Goal: Task Accomplishment & Management: Use online tool/utility

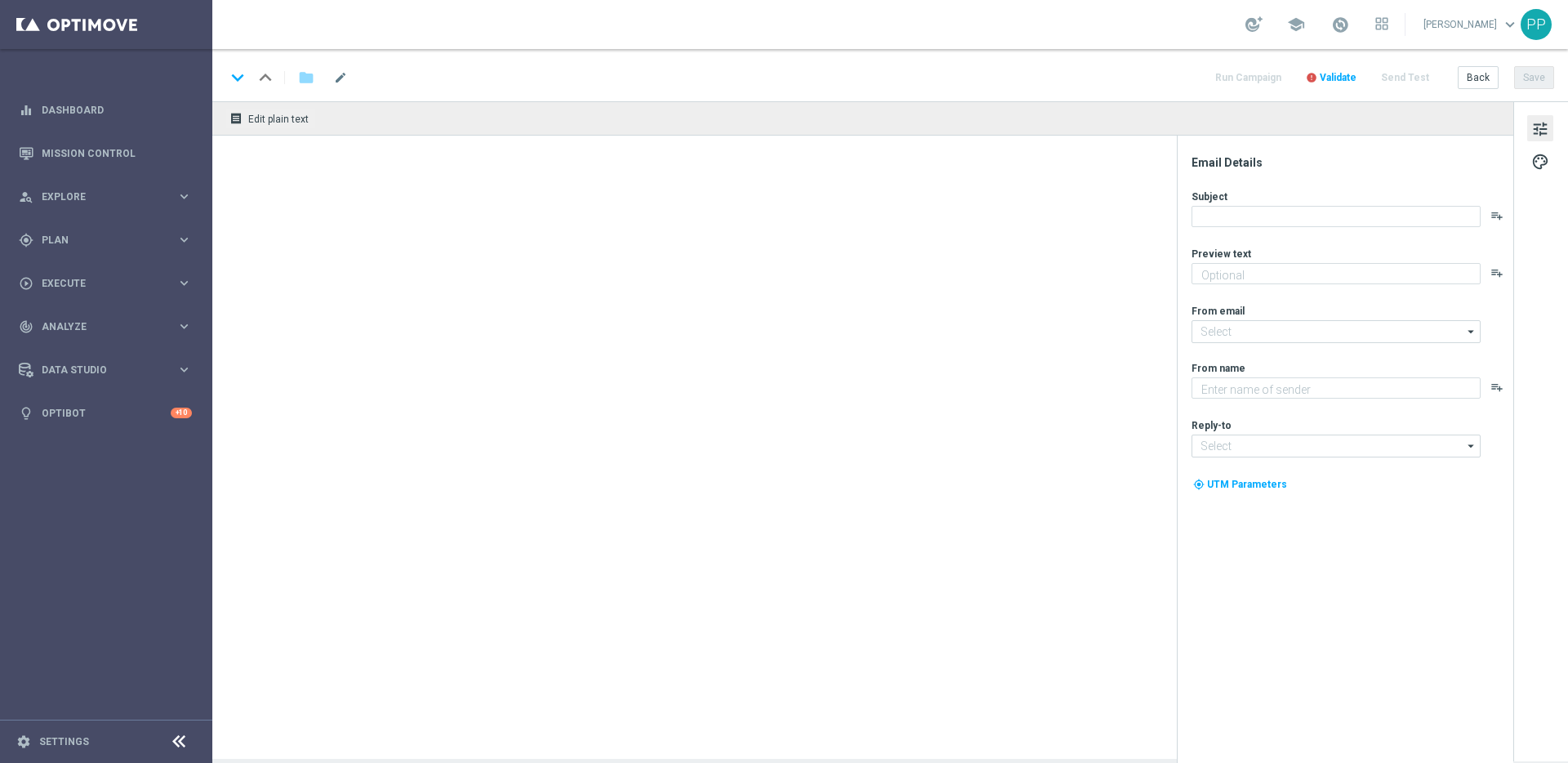
type textarea "Entdecke die besten Novomatic-Spiele im Lottoland"
type input "[EMAIL_ADDRESS][DOMAIN_NAME]"
type textarea "Lottoland"
type input "[EMAIL_ADDRESS][DOMAIN_NAME]"
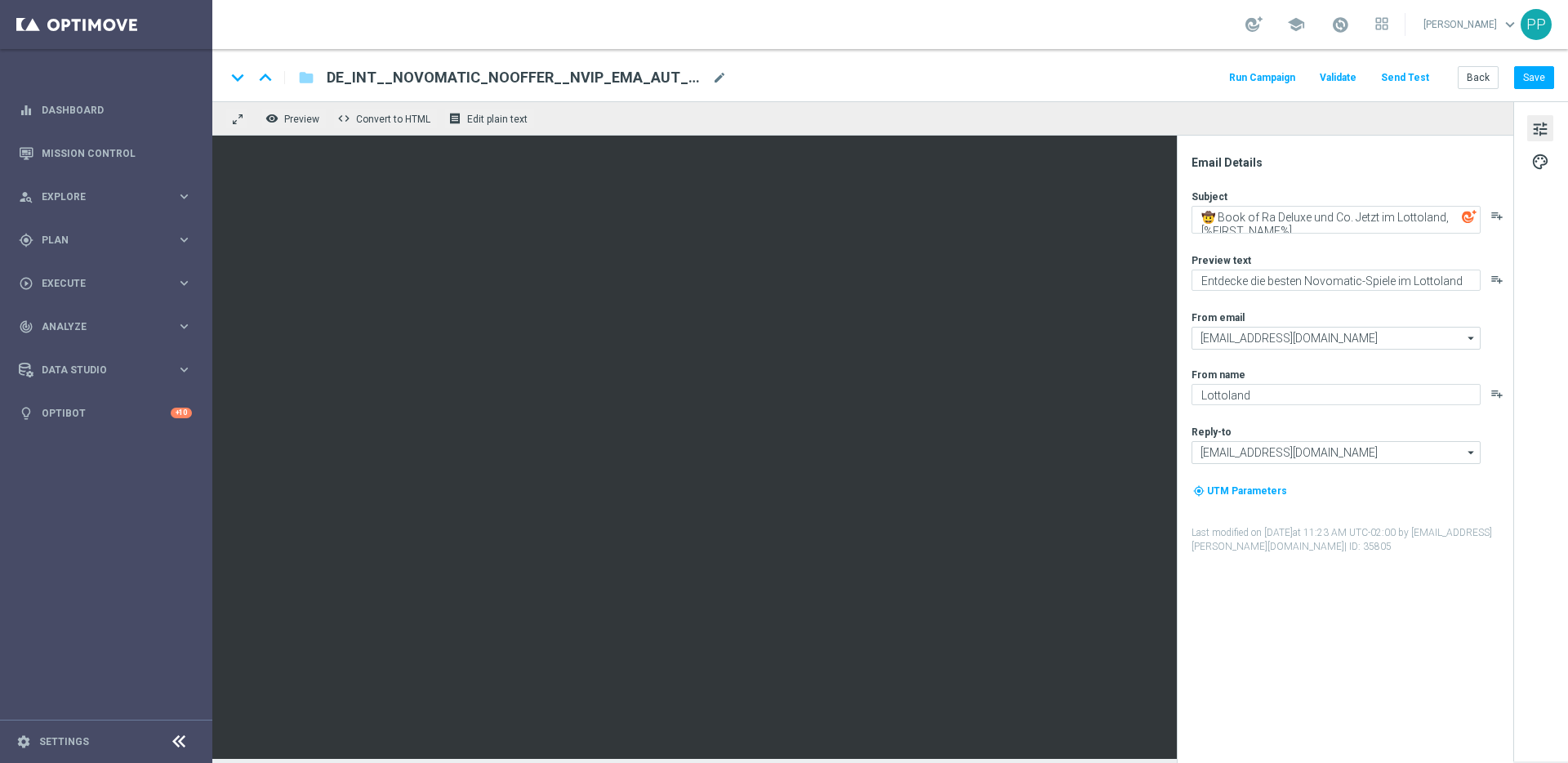
click at [1408, 78] on button "Send Test" at bounding box center [1404, 78] width 53 height 22
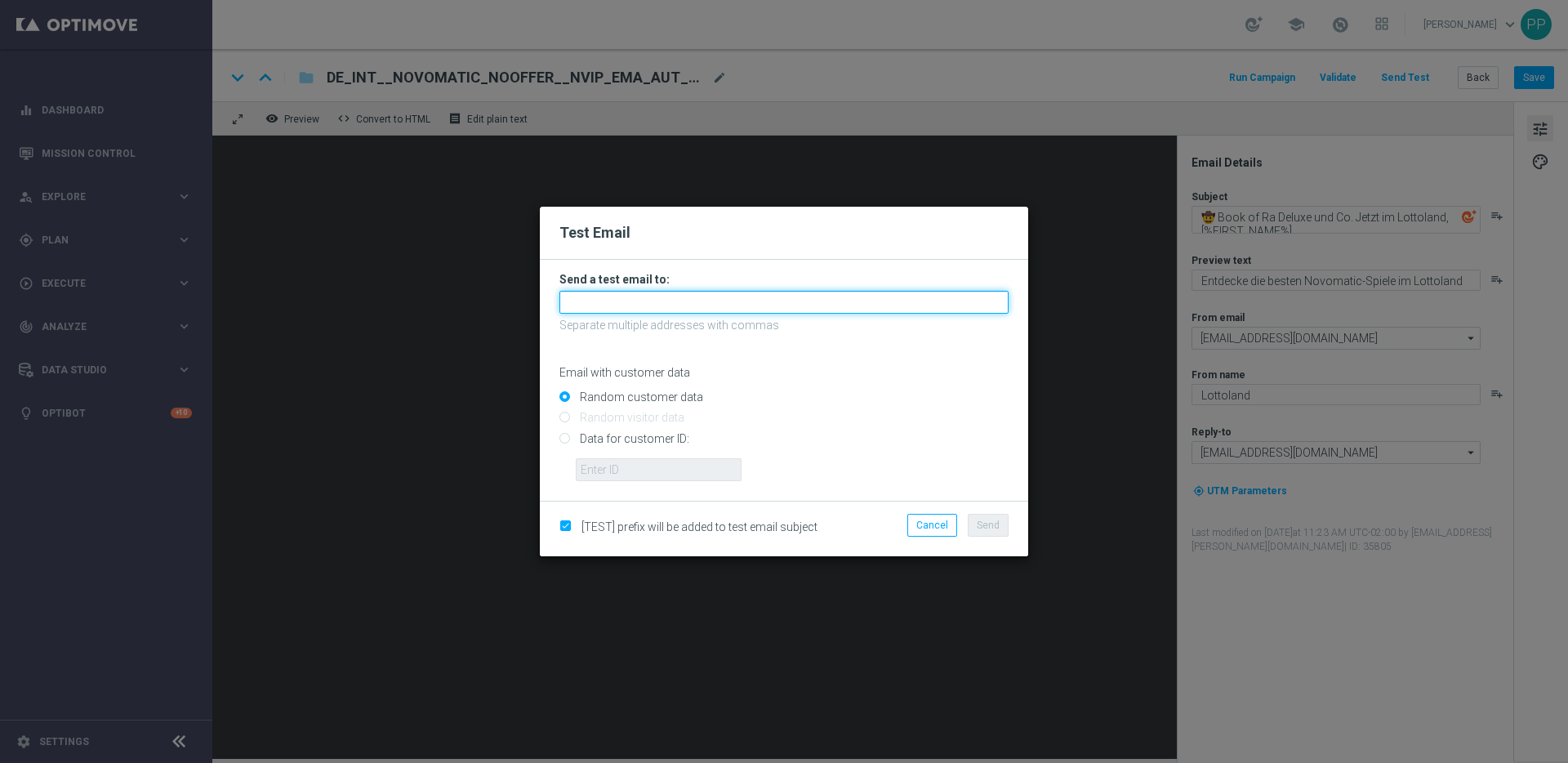
click at [663, 311] on input "text" at bounding box center [783, 301] width 449 height 23
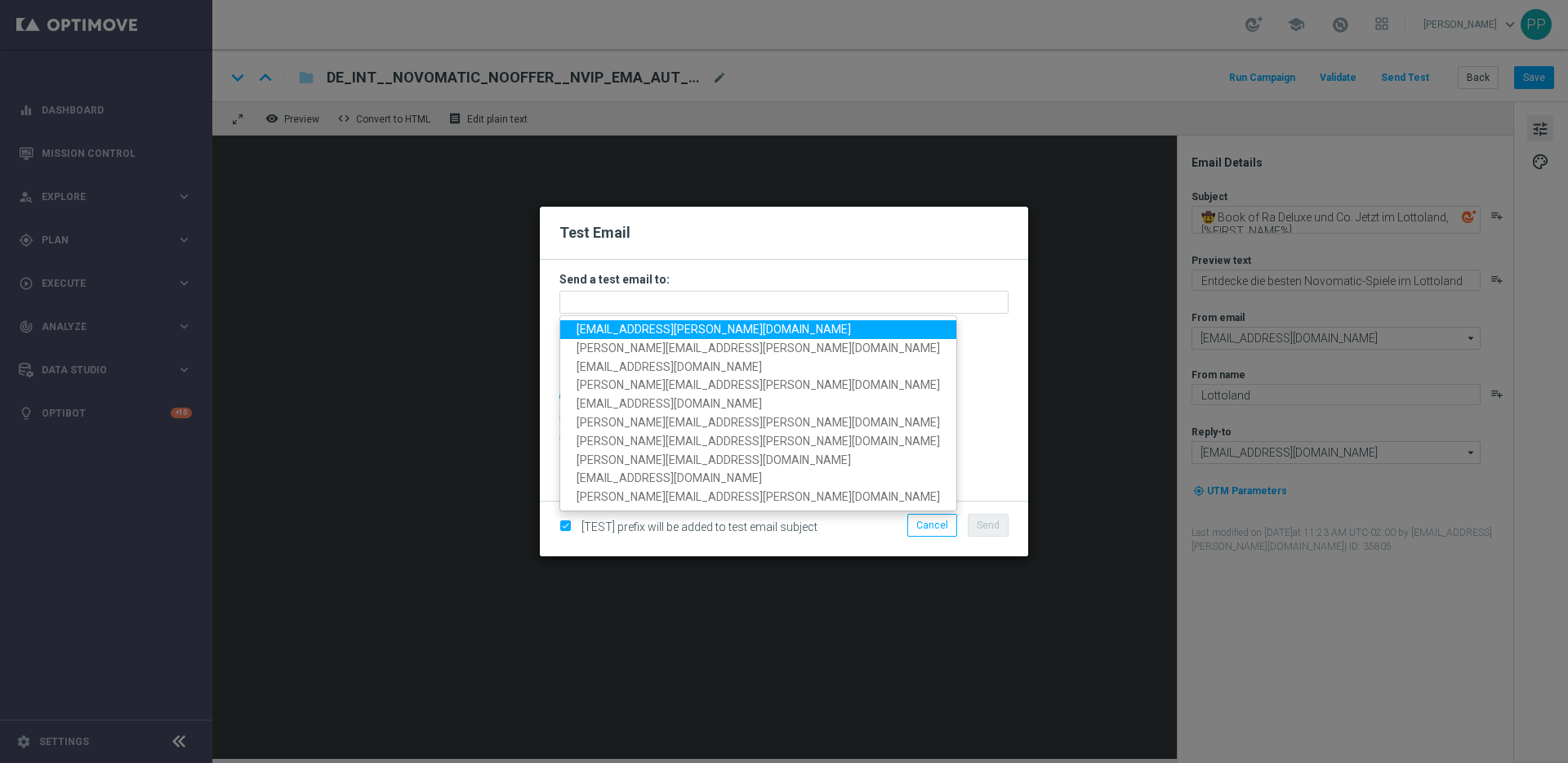
click at [634, 327] on span "[EMAIL_ADDRESS][PERSON_NAME][DOMAIN_NAME]" at bounding box center [713, 329] width 274 height 13
type input "[EMAIL_ADDRESS][PERSON_NAME][DOMAIN_NAME]"
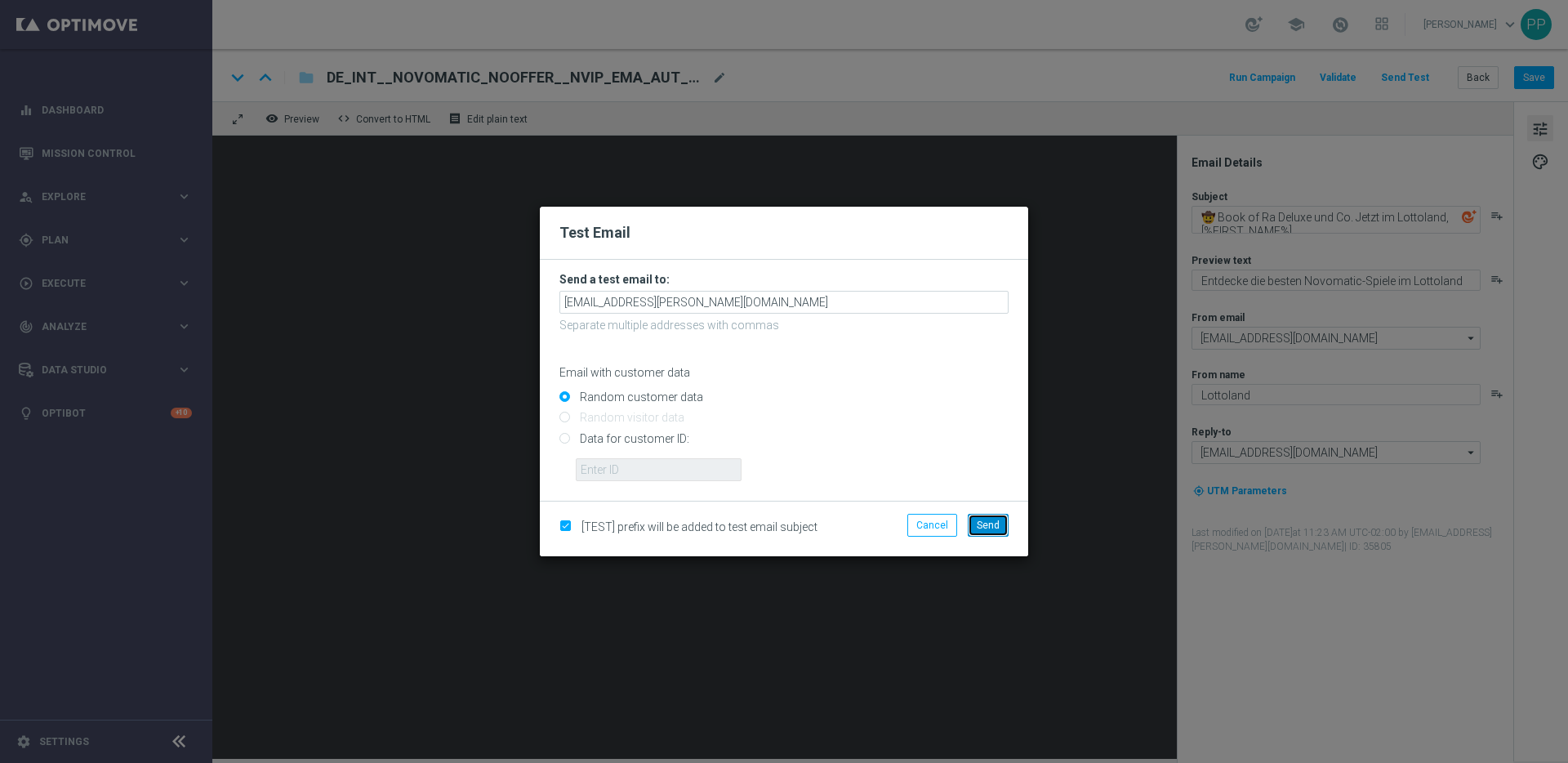
click at [990, 532] on button "Send" at bounding box center [988, 525] width 41 height 23
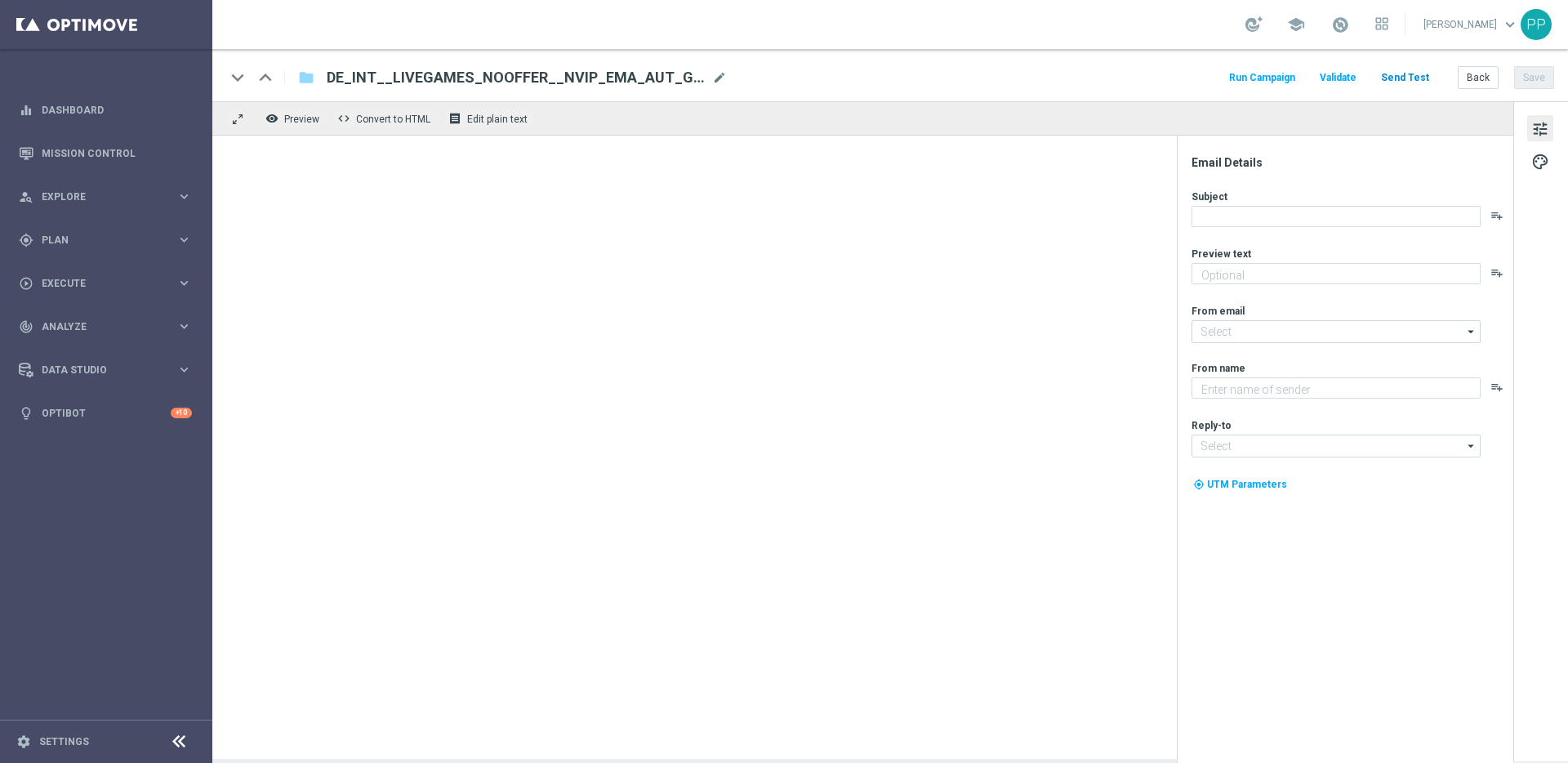
type textarea "Hier spielst du LIVE mit echten Dealern – und echten Gewinnen"
type input "[EMAIL_ADDRESS][DOMAIN_NAME]"
type textarea "Lottoland"
type input "[EMAIL_ADDRESS][DOMAIN_NAME]"
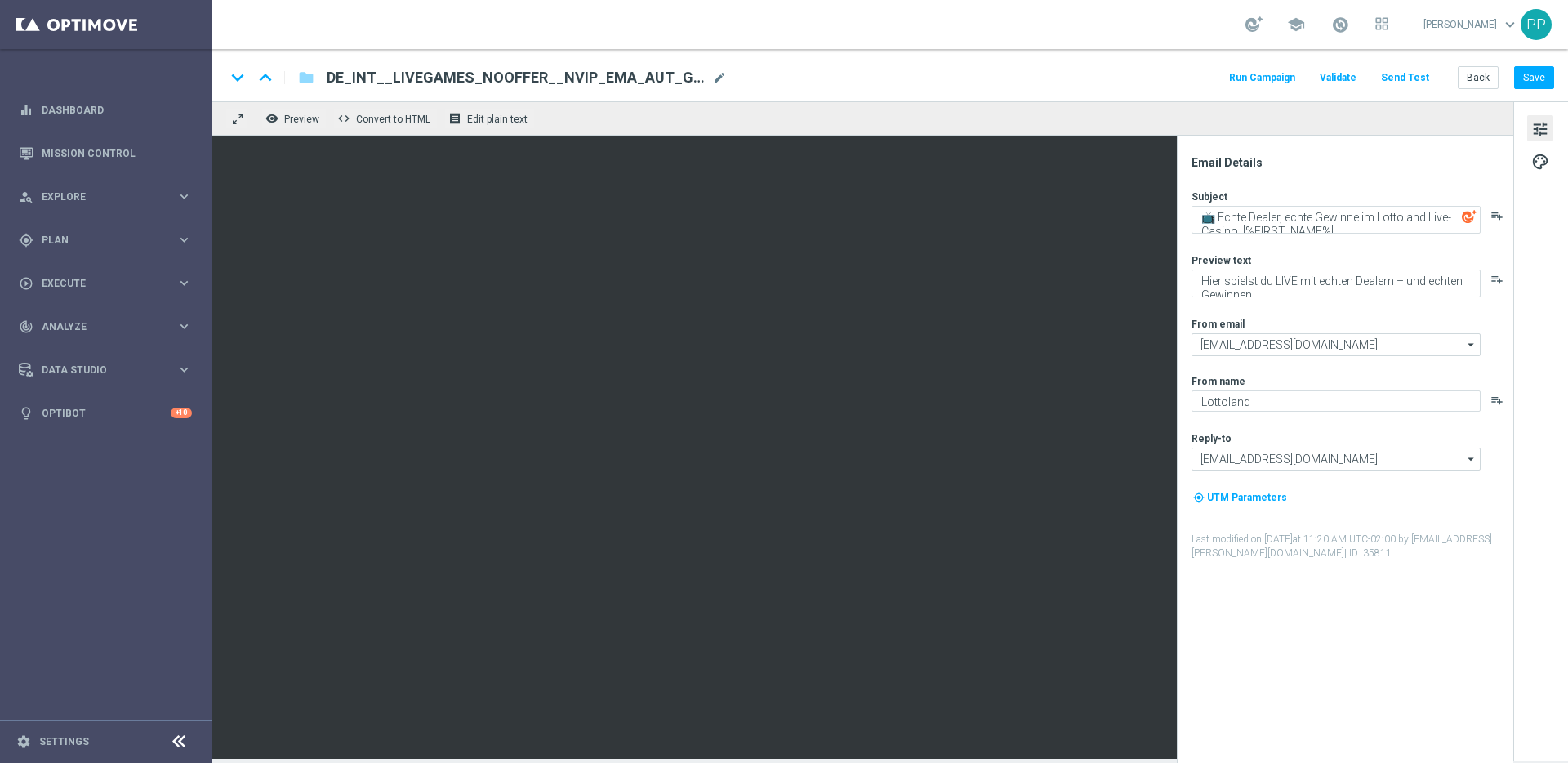
click at [1390, 77] on button "Send Test" at bounding box center [1404, 78] width 53 height 22
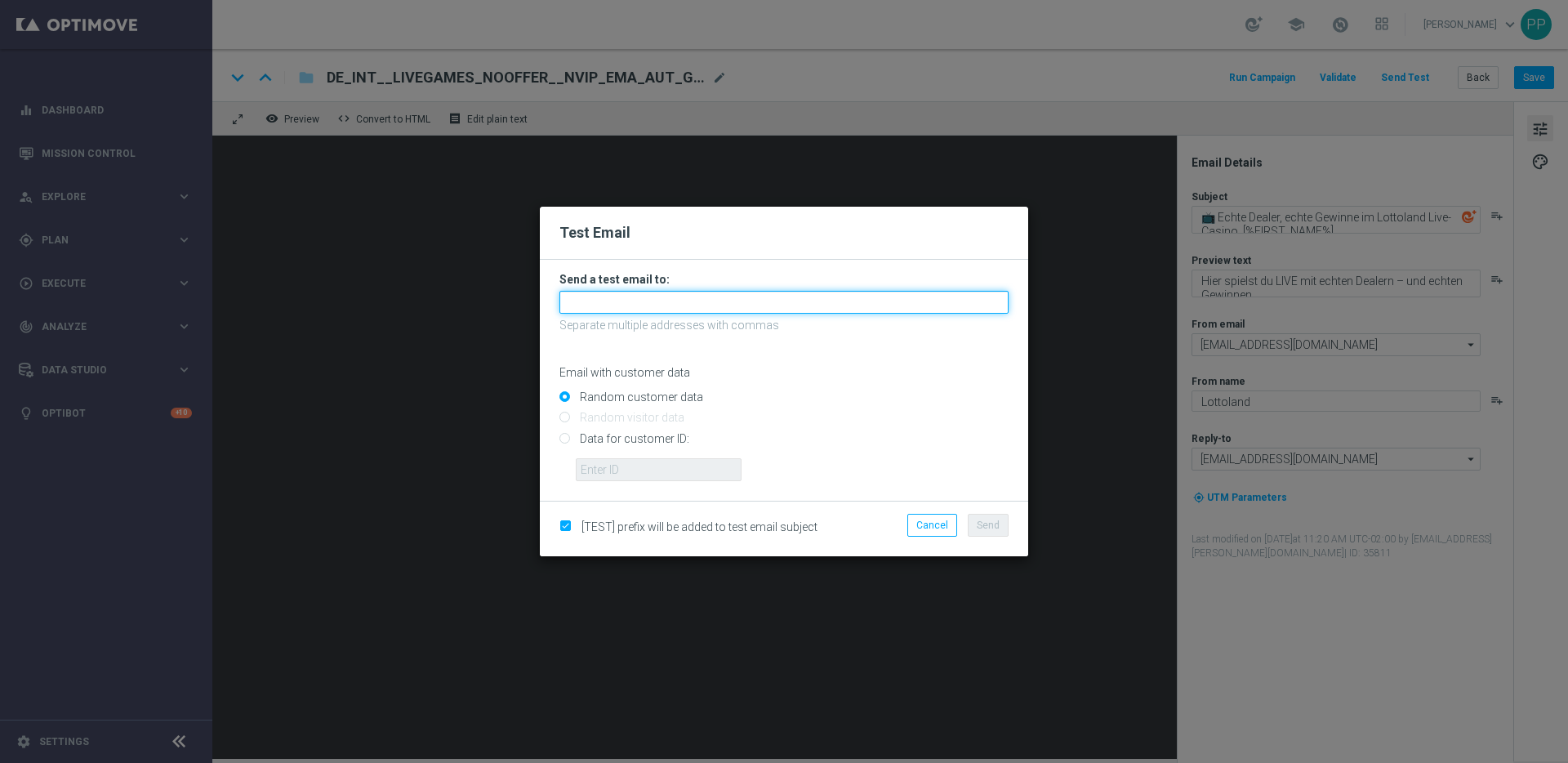
click at [600, 303] on input "text" at bounding box center [783, 301] width 449 height 23
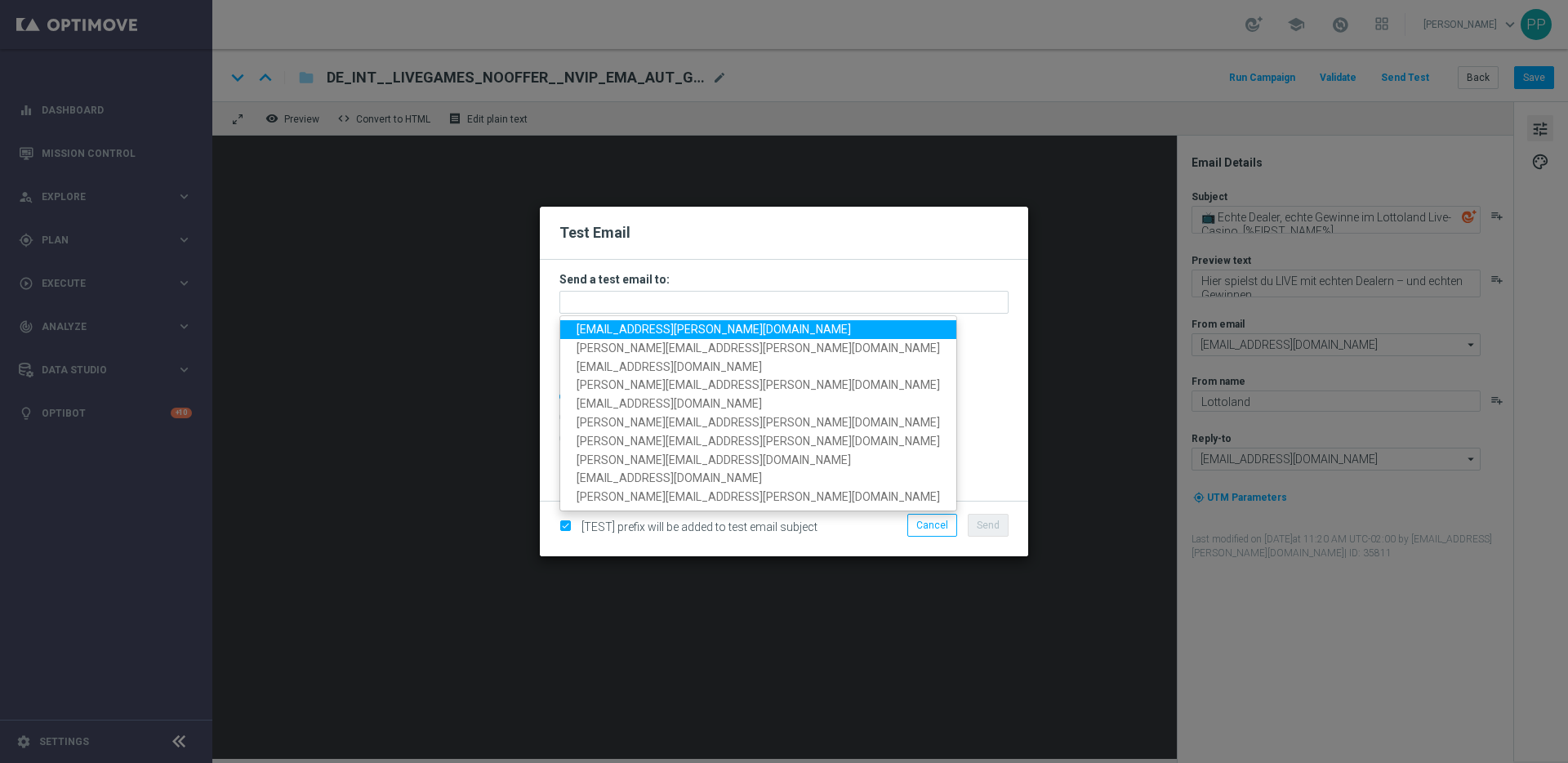
click at [598, 324] on span "[EMAIL_ADDRESS][PERSON_NAME][DOMAIN_NAME]" at bounding box center [713, 329] width 274 height 13
type input "[EMAIL_ADDRESS][PERSON_NAME][DOMAIN_NAME]"
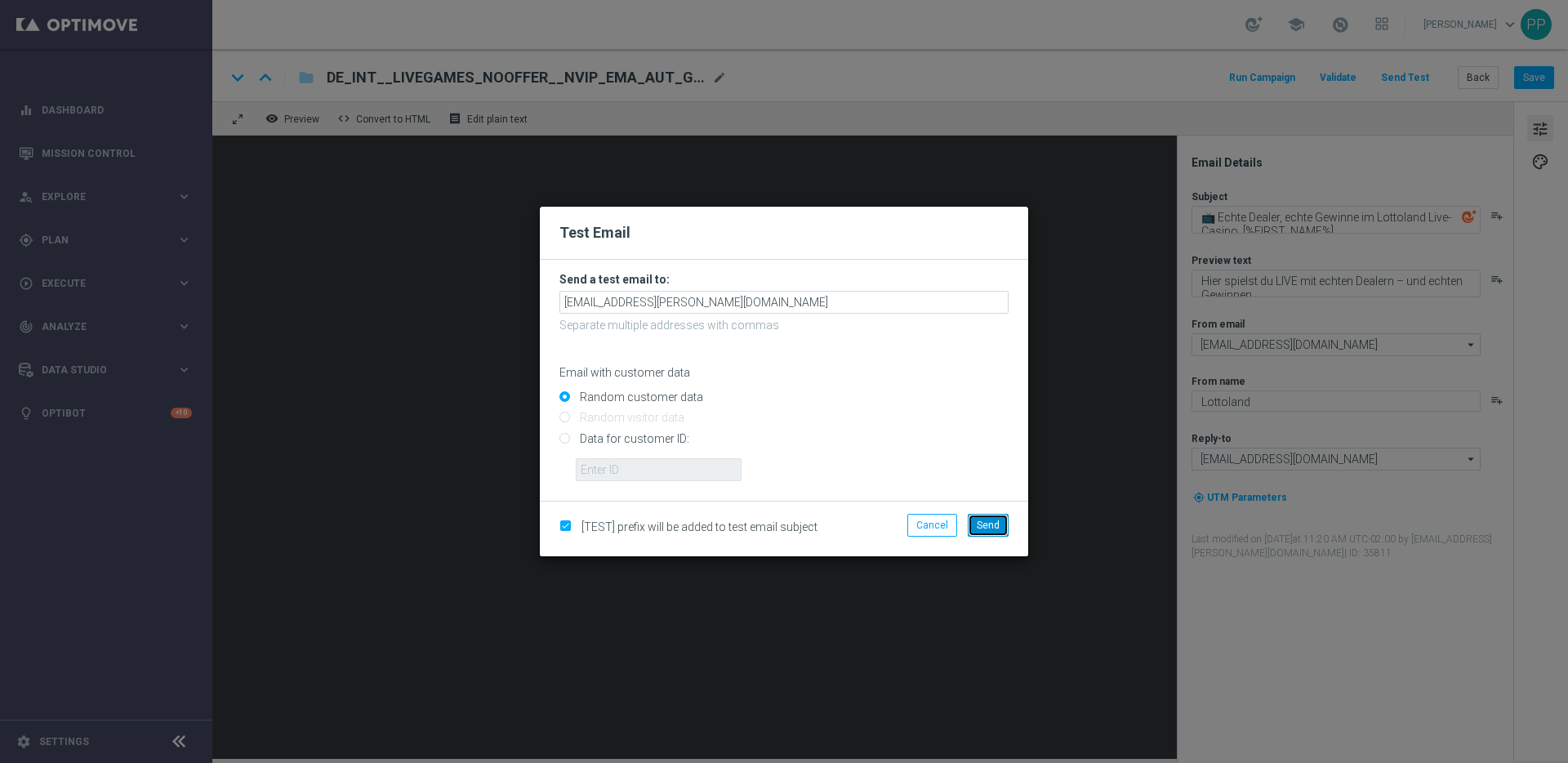
click at [995, 523] on span "Send" at bounding box center [988, 525] width 23 height 12
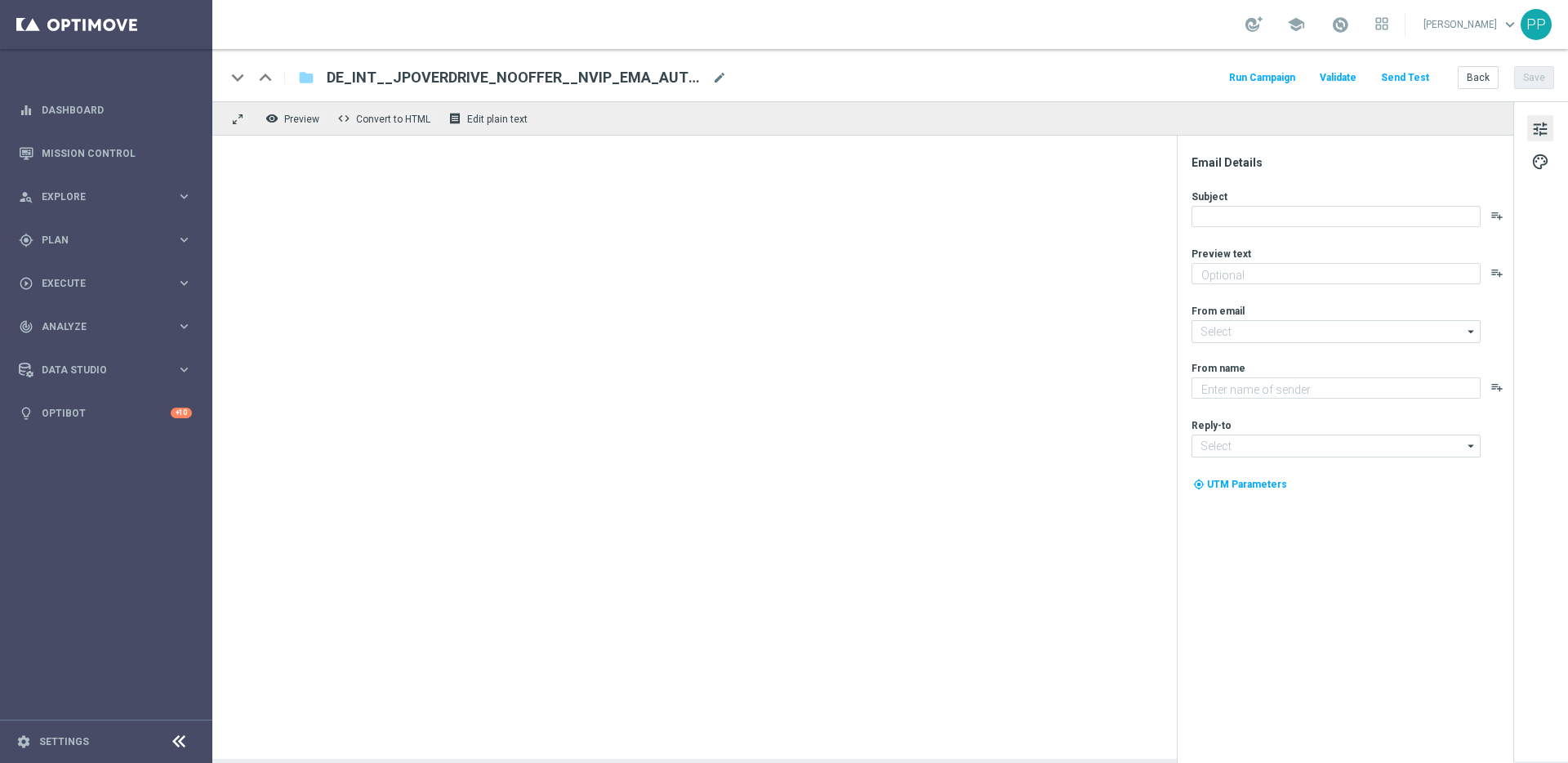
click at [1404, 77] on button "Send Test" at bounding box center [1404, 78] width 53 height 22
type textarea "Jackpot Overdrive – garantierter Gewinner täglich vor 23:00 Uhr"
type input "[EMAIL_ADDRESS][DOMAIN_NAME]"
type textarea "Lottoland"
type input "[EMAIL_ADDRESS][DOMAIN_NAME]"
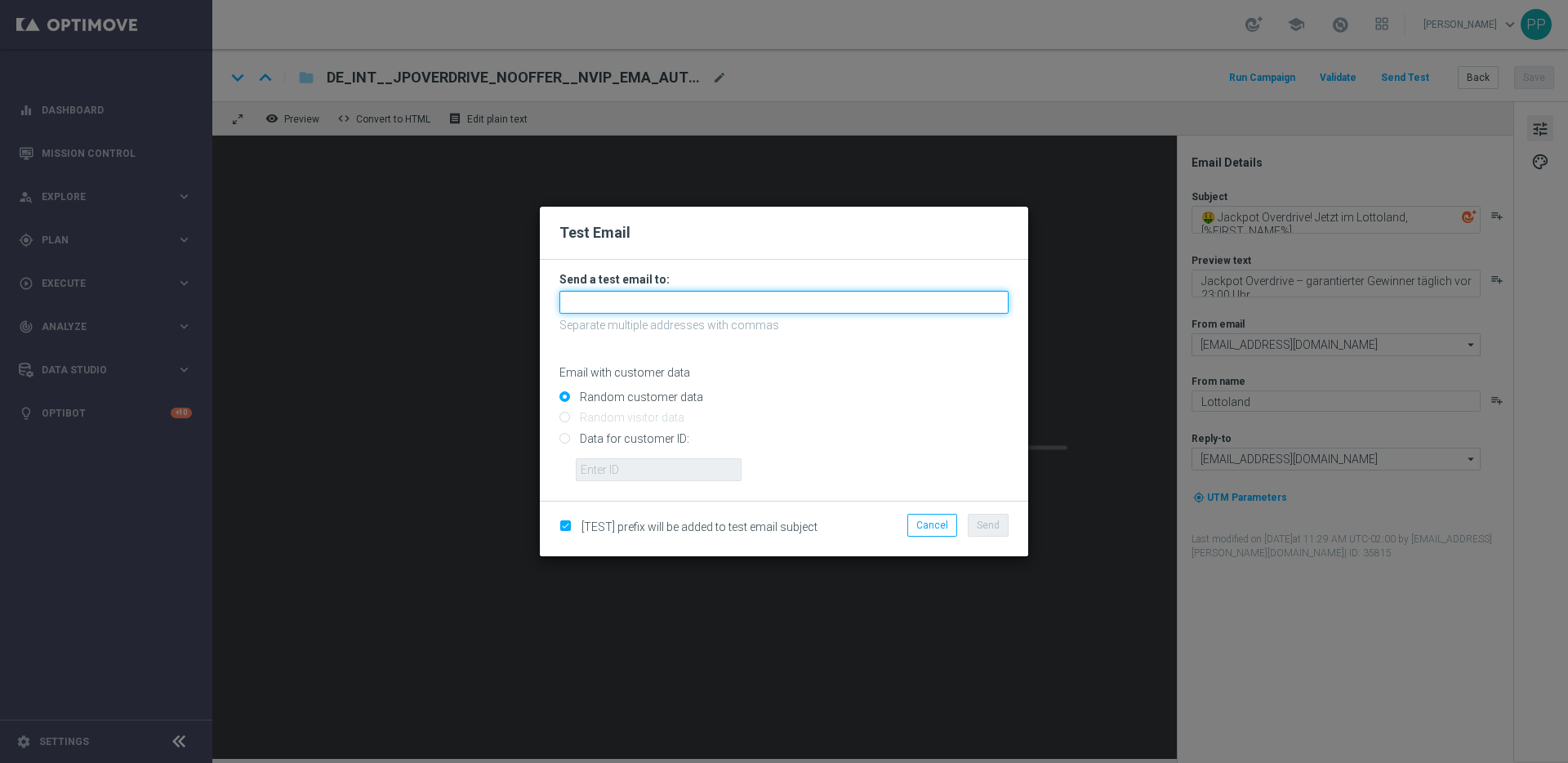
click at [640, 299] on input "text" at bounding box center [783, 301] width 449 height 23
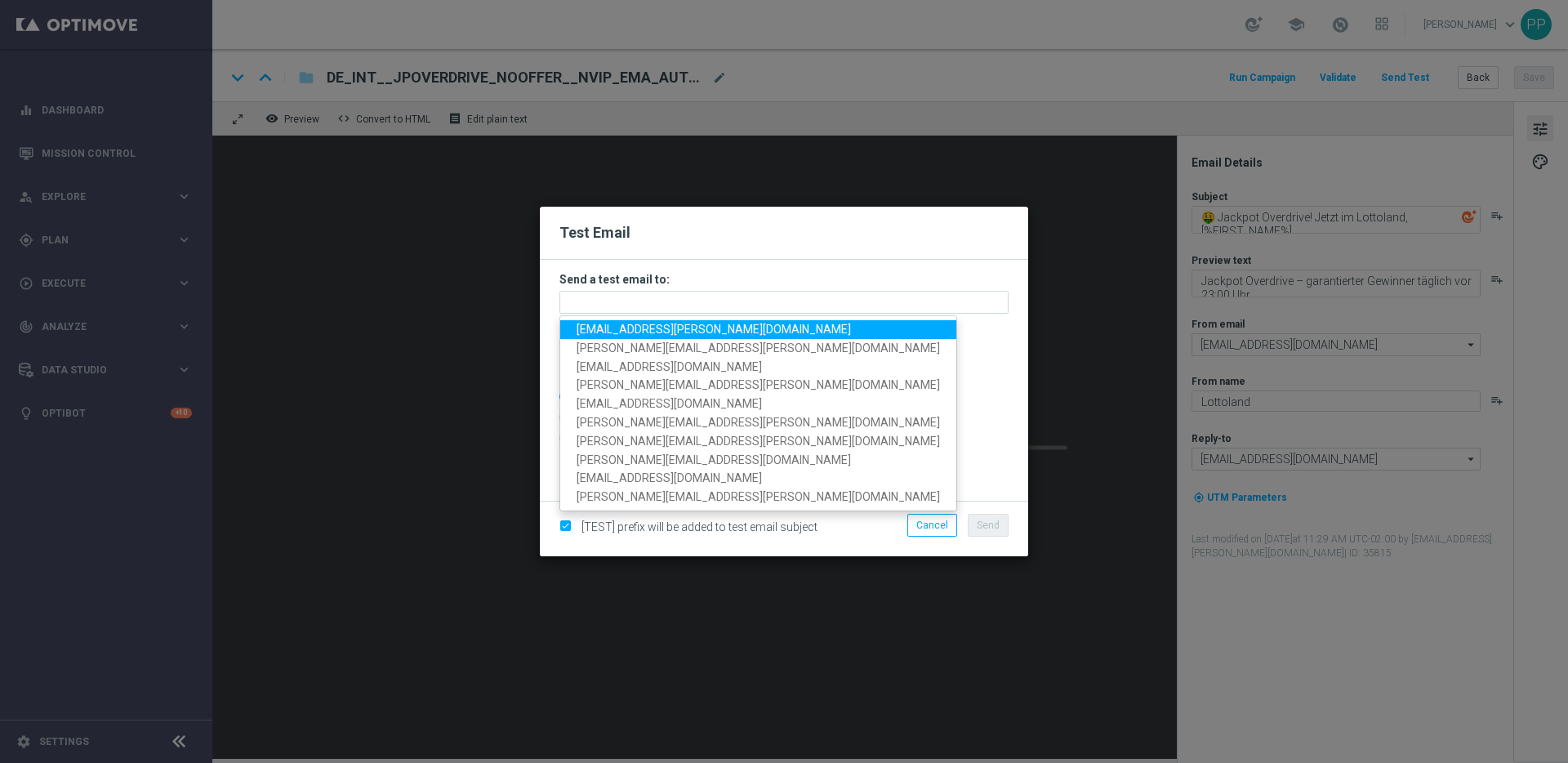
click at [608, 322] on span "[EMAIL_ADDRESS][PERSON_NAME][DOMAIN_NAME]" at bounding box center [713, 329] width 274 height 13
type input "[EMAIL_ADDRESS][PERSON_NAME][DOMAIN_NAME]"
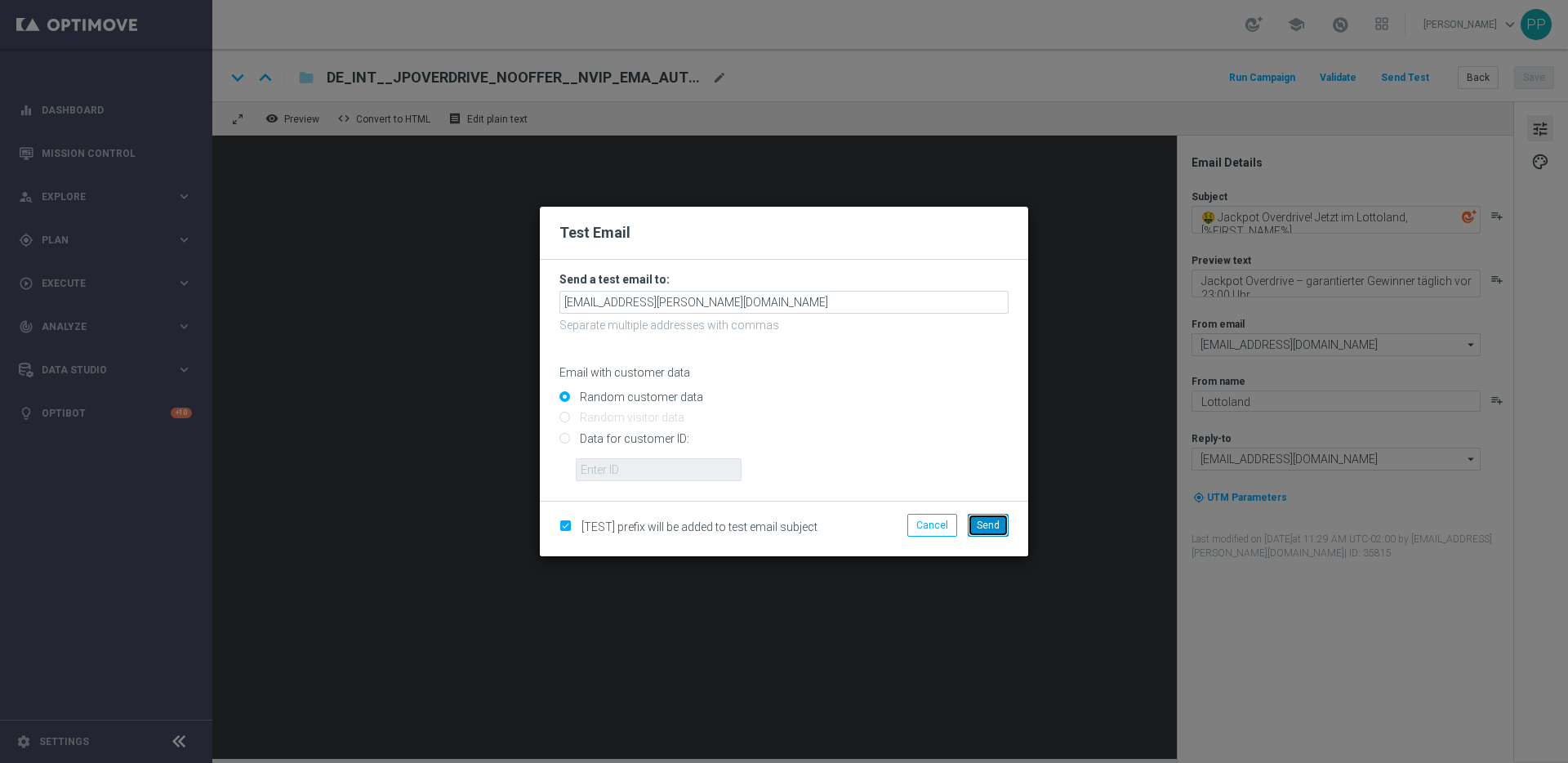
click at [985, 531] on button "Send" at bounding box center [988, 525] width 41 height 23
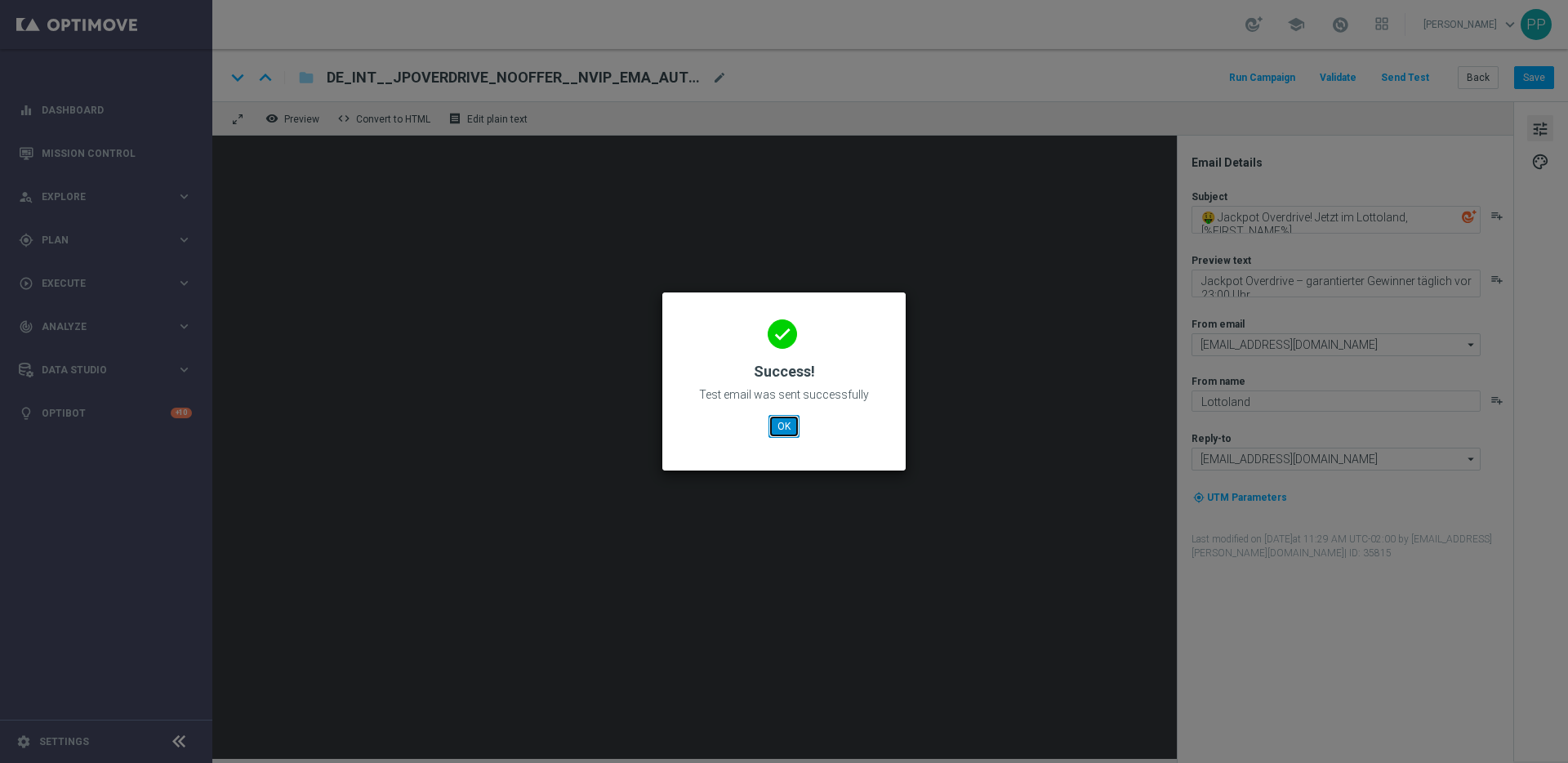
click at [782, 423] on button "OK" at bounding box center [784, 426] width 31 height 23
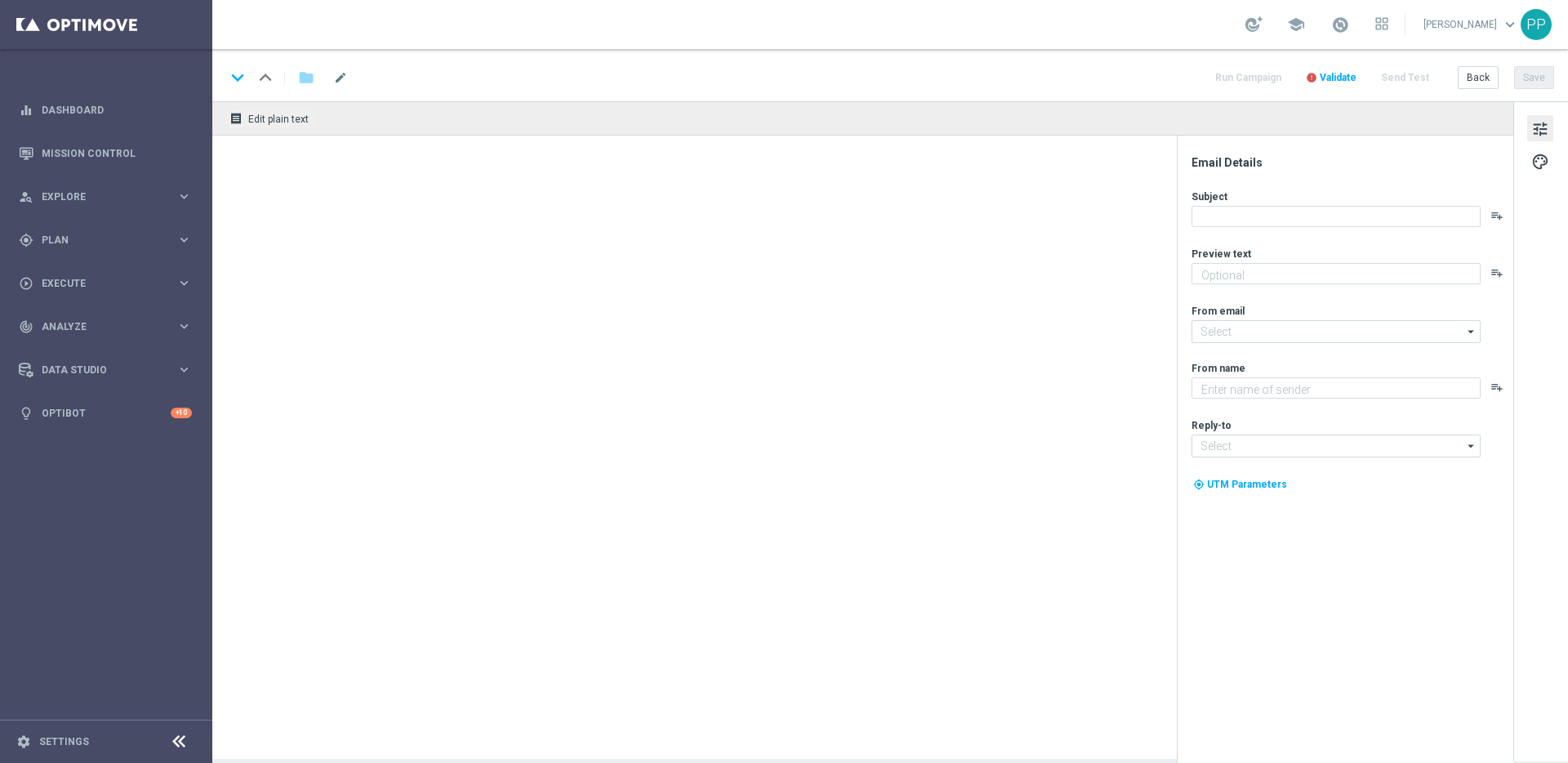
type textarea "Entdecke die neuesten Crash Games im Lottoland"
type input "[EMAIL_ADDRESS][DOMAIN_NAME]"
type textarea "Lottoland"
type input "[EMAIL_ADDRESS][DOMAIN_NAME]"
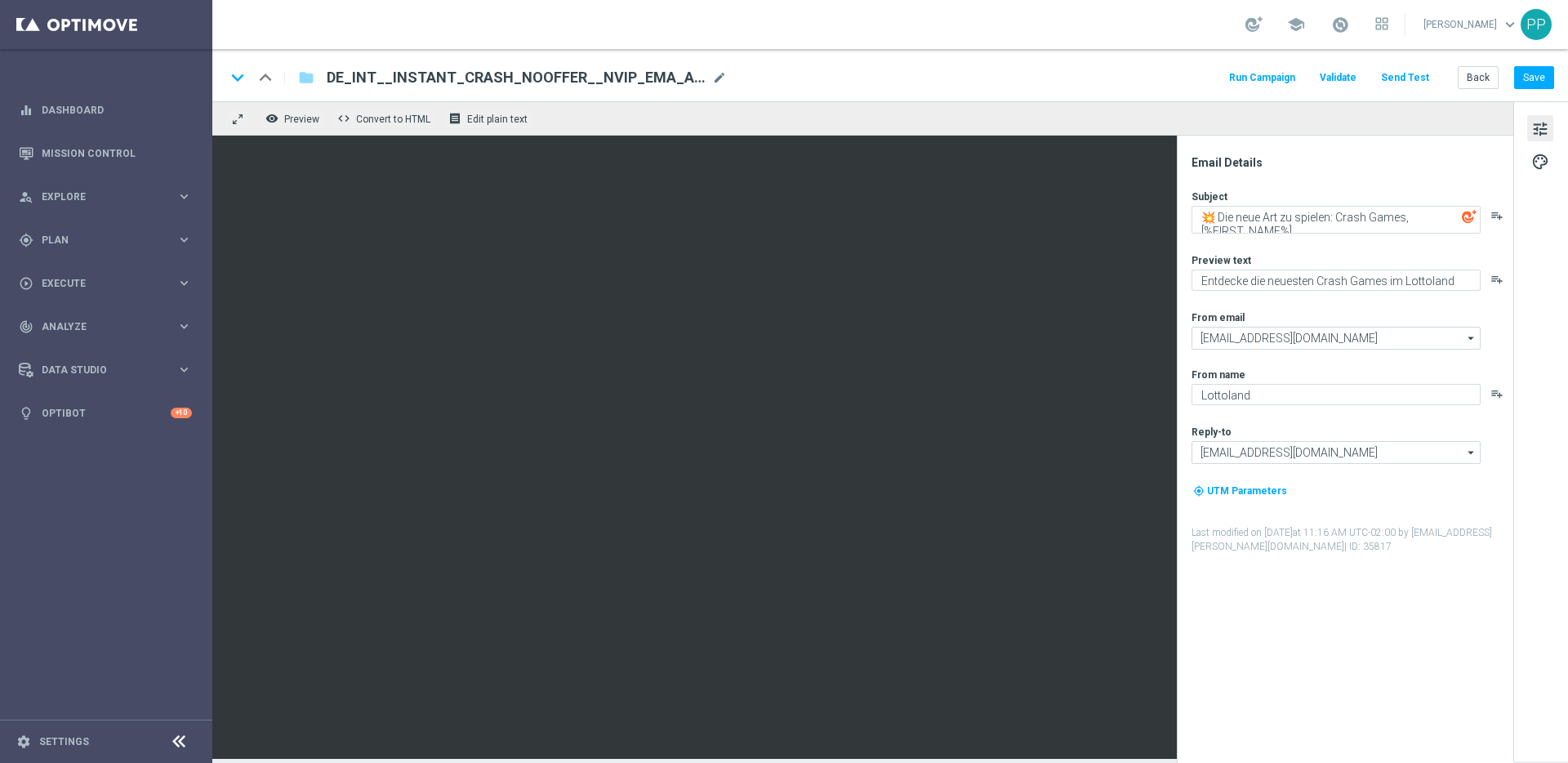
click at [1419, 72] on button "Send Test" at bounding box center [1404, 78] width 53 height 22
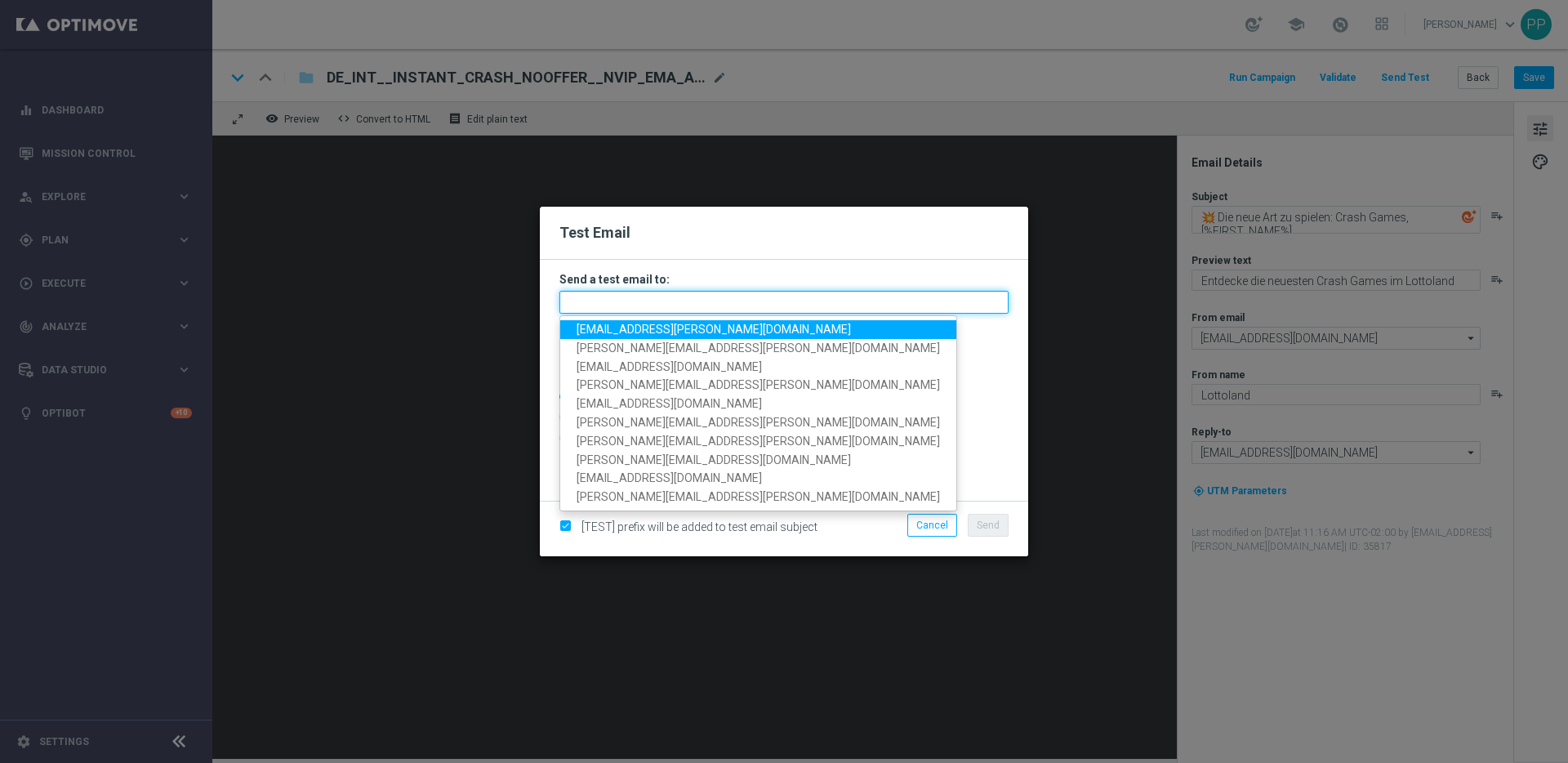
click at [614, 290] on input "text" at bounding box center [783, 301] width 449 height 23
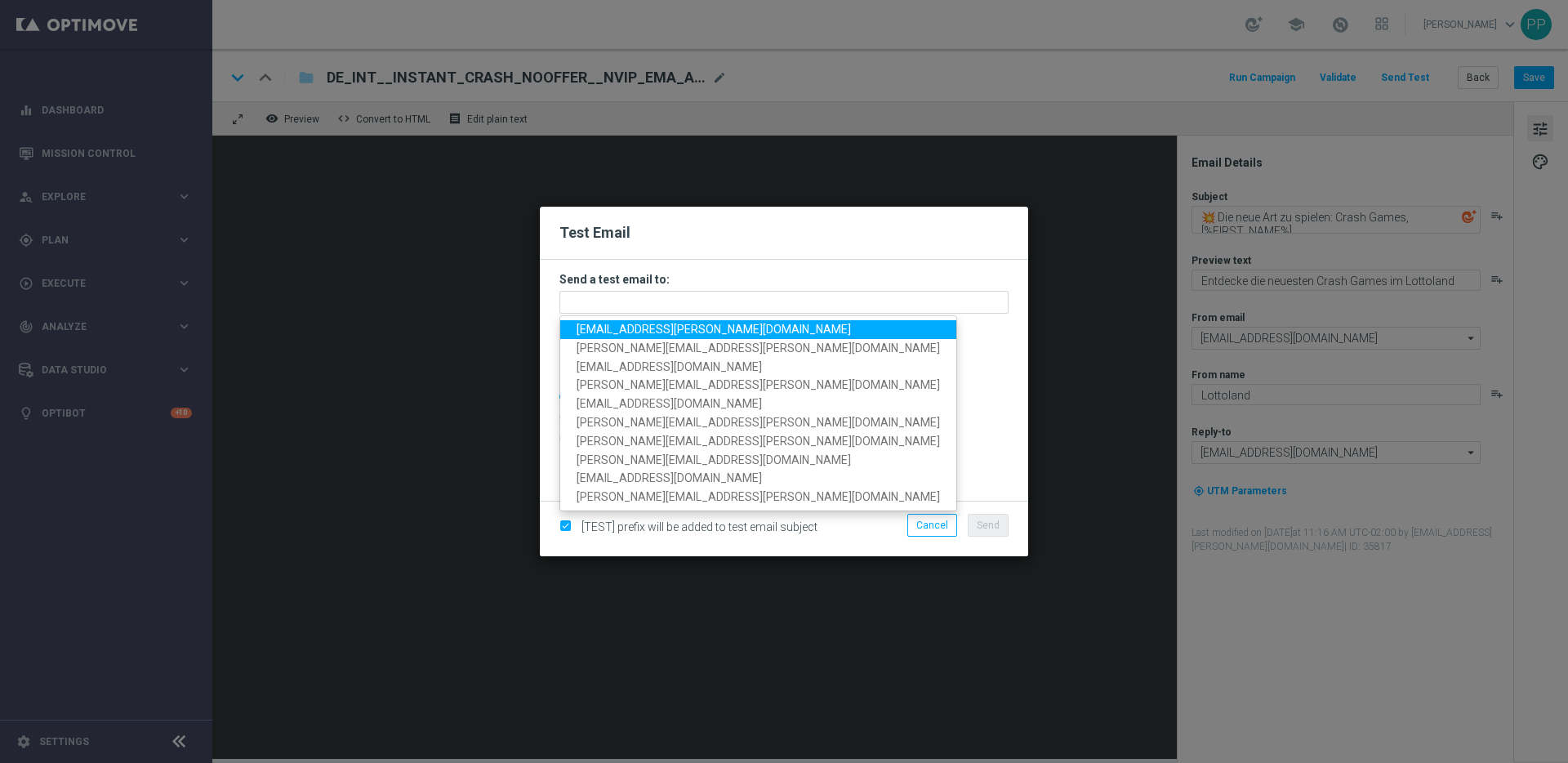
click at [617, 328] on span "[EMAIL_ADDRESS][PERSON_NAME][DOMAIN_NAME]" at bounding box center [713, 329] width 274 height 13
type input "[EMAIL_ADDRESS][PERSON_NAME][DOMAIN_NAME]"
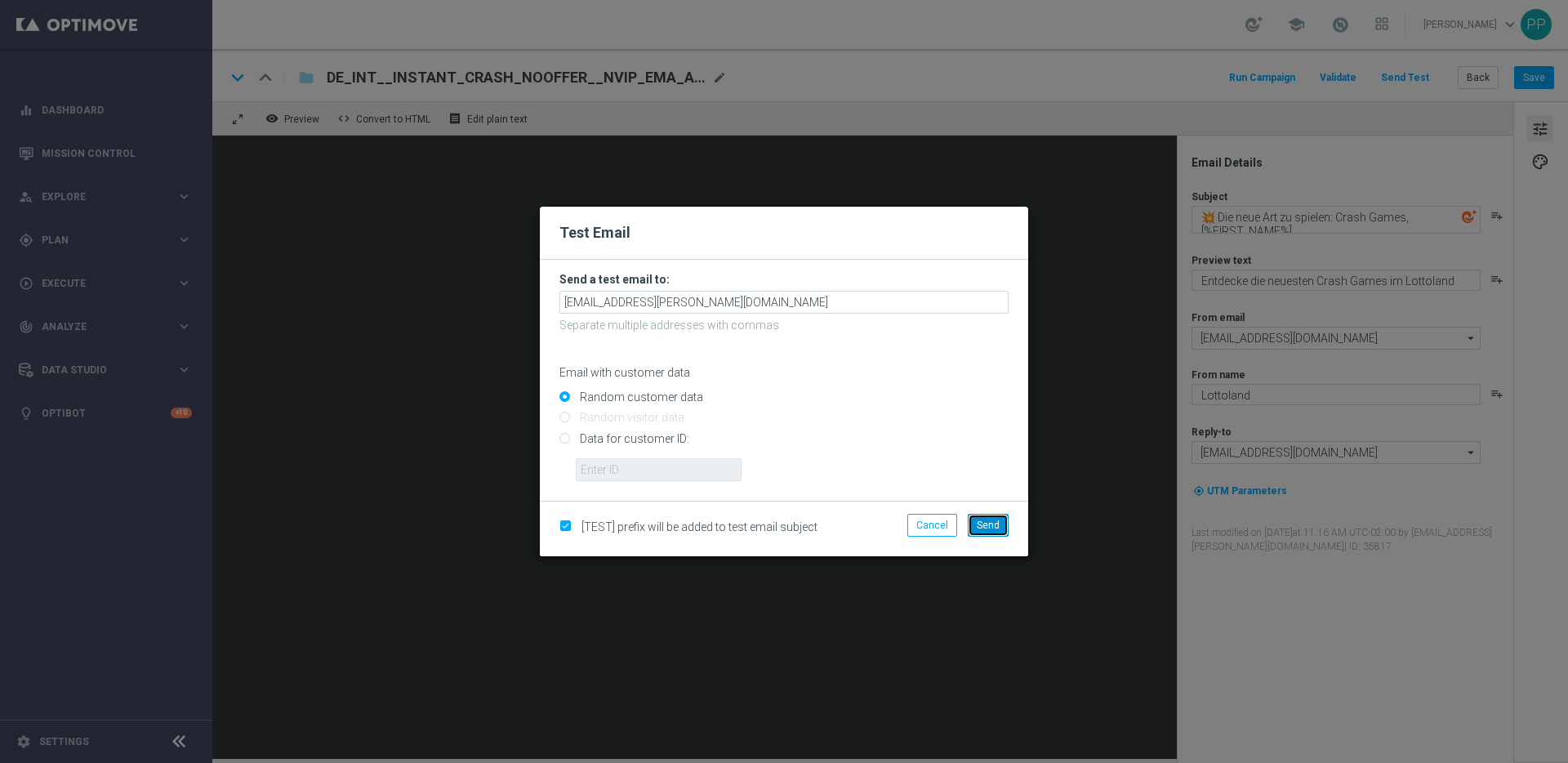
click at [986, 524] on span "Send" at bounding box center [988, 525] width 23 height 12
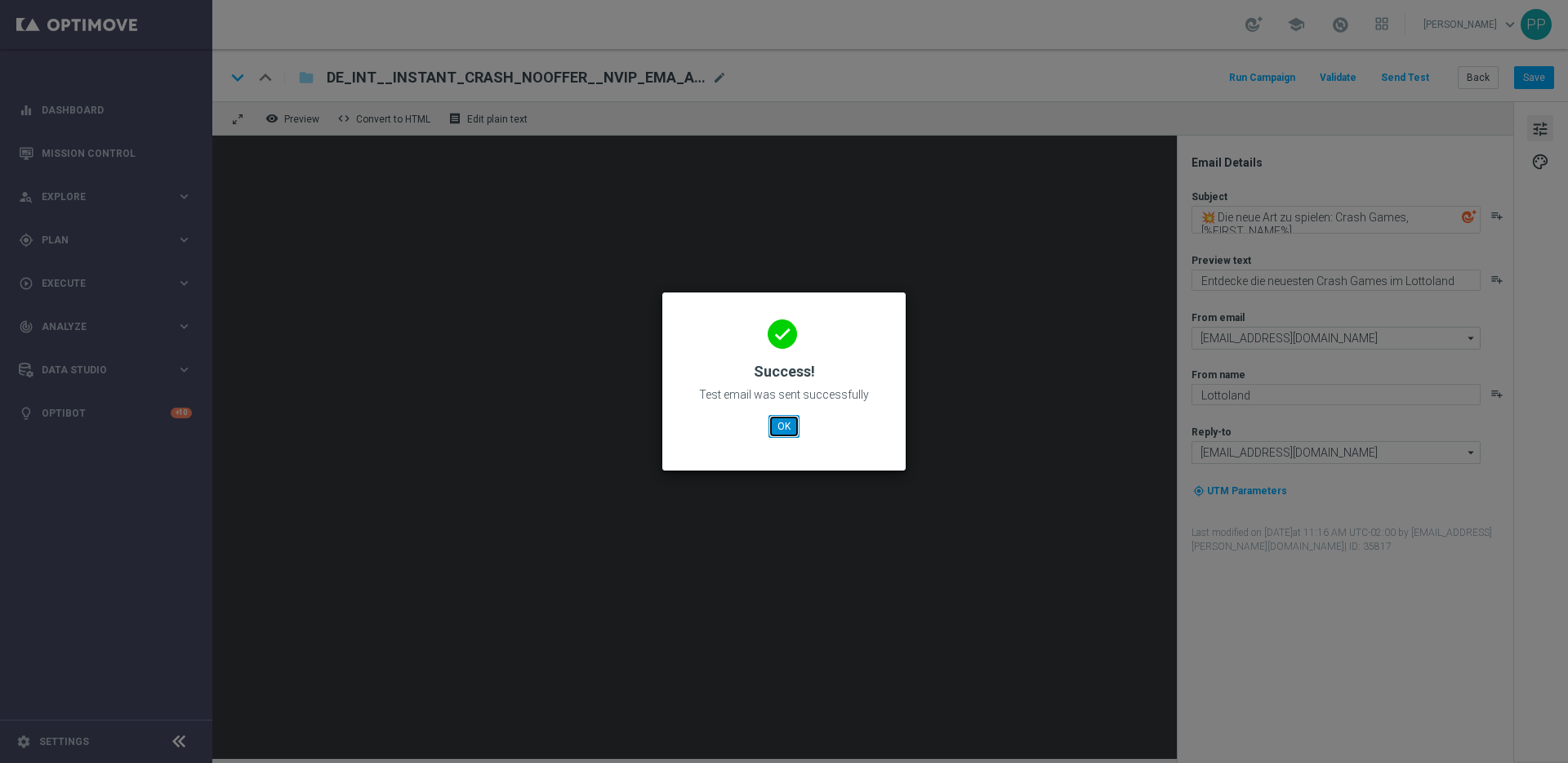
click at [779, 426] on button "OK" at bounding box center [784, 426] width 31 height 23
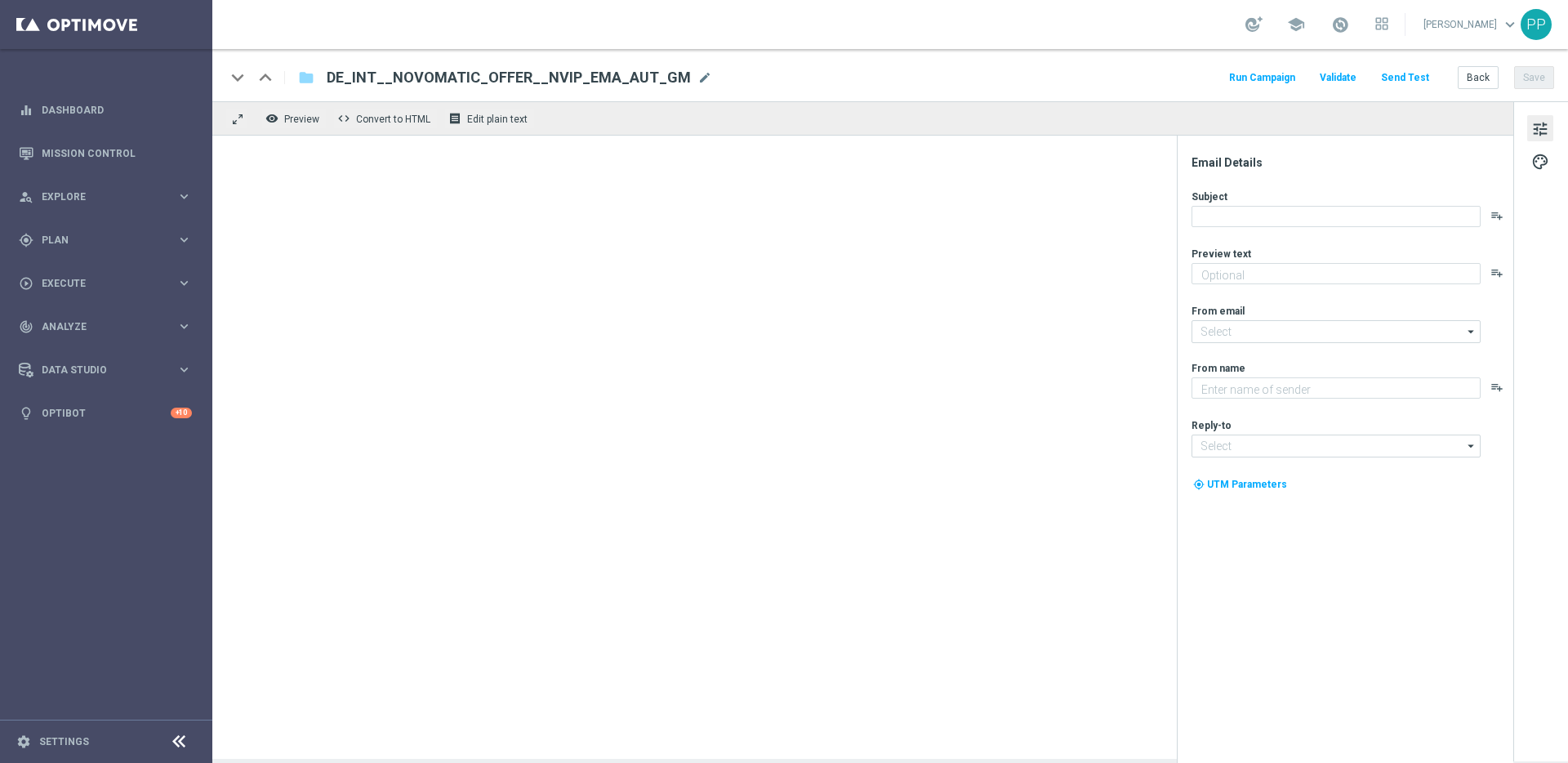
type textarea "Jetzt im Lottoland: Entdecke die besten Novomatic-Spiele"
type input "[EMAIL_ADDRESS][DOMAIN_NAME]"
type textarea "Lottoland"
type input "[EMAIL_ADDRESS][DOMAIN_NAME]"
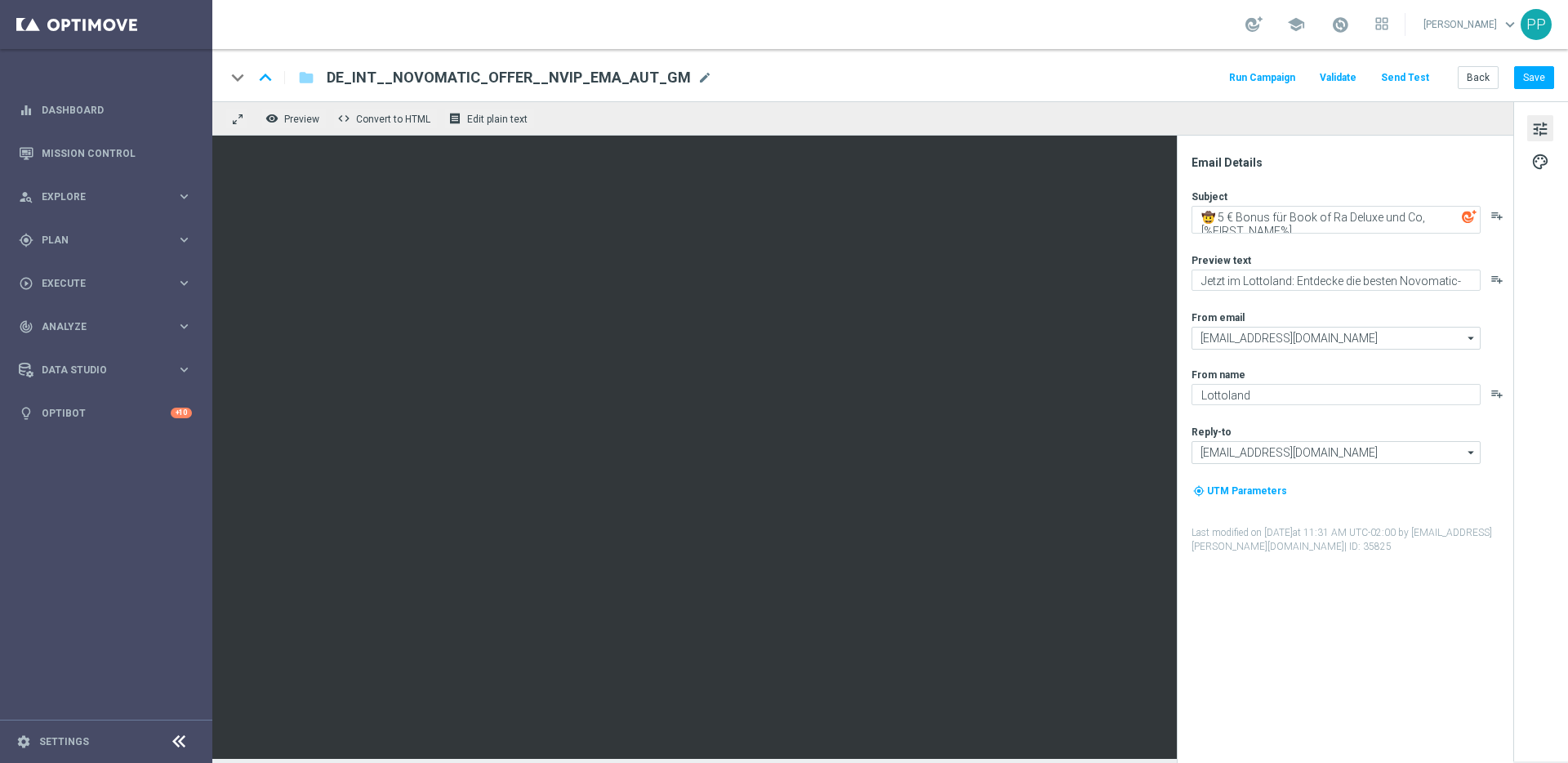
click at [1406, 81] on button "Send Test" at bounding box center [1404, 78] width 53 height 22
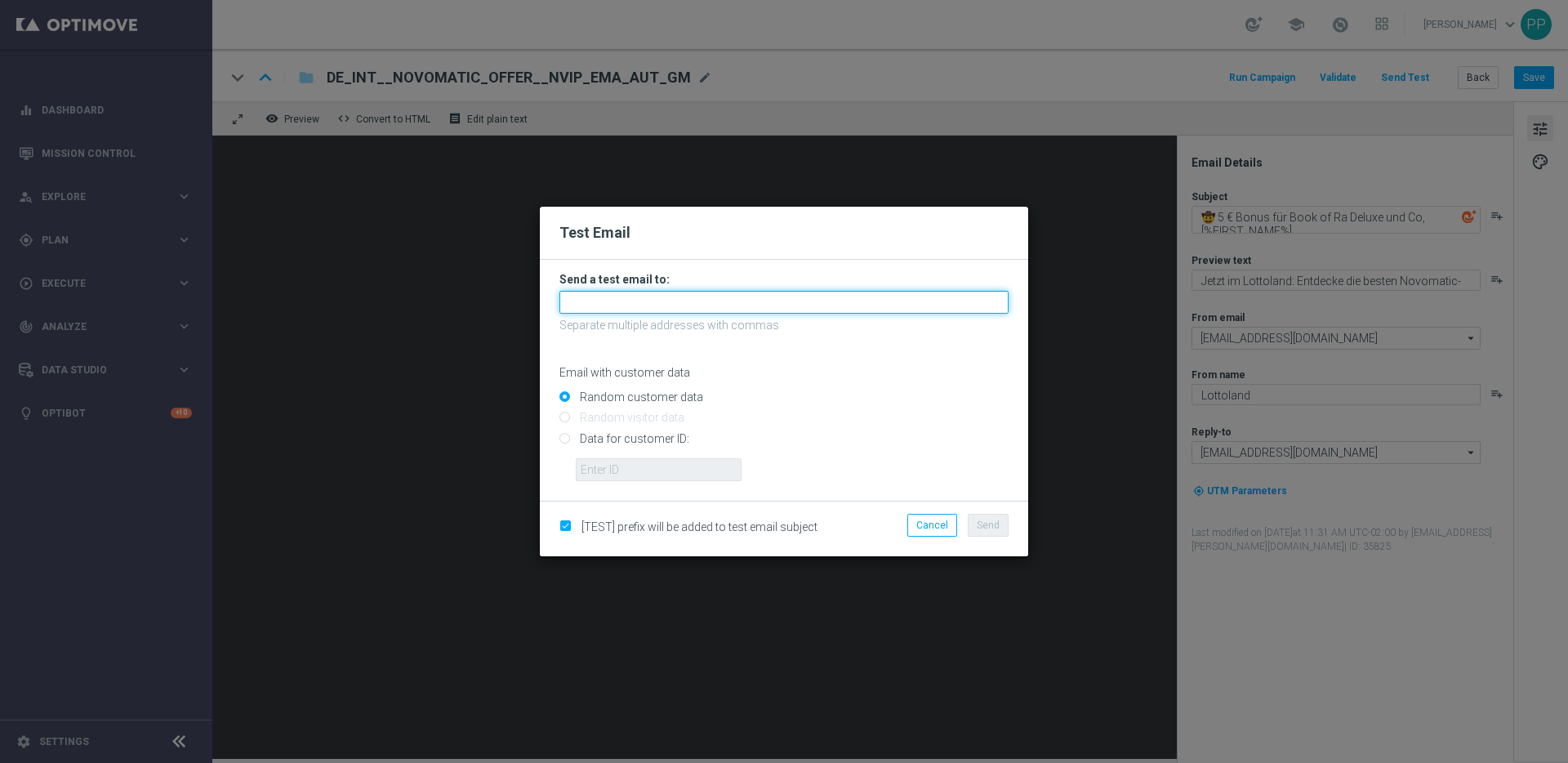
click at [680, 300] on input "text" at bounding box center [783, 301] width 449 height 23
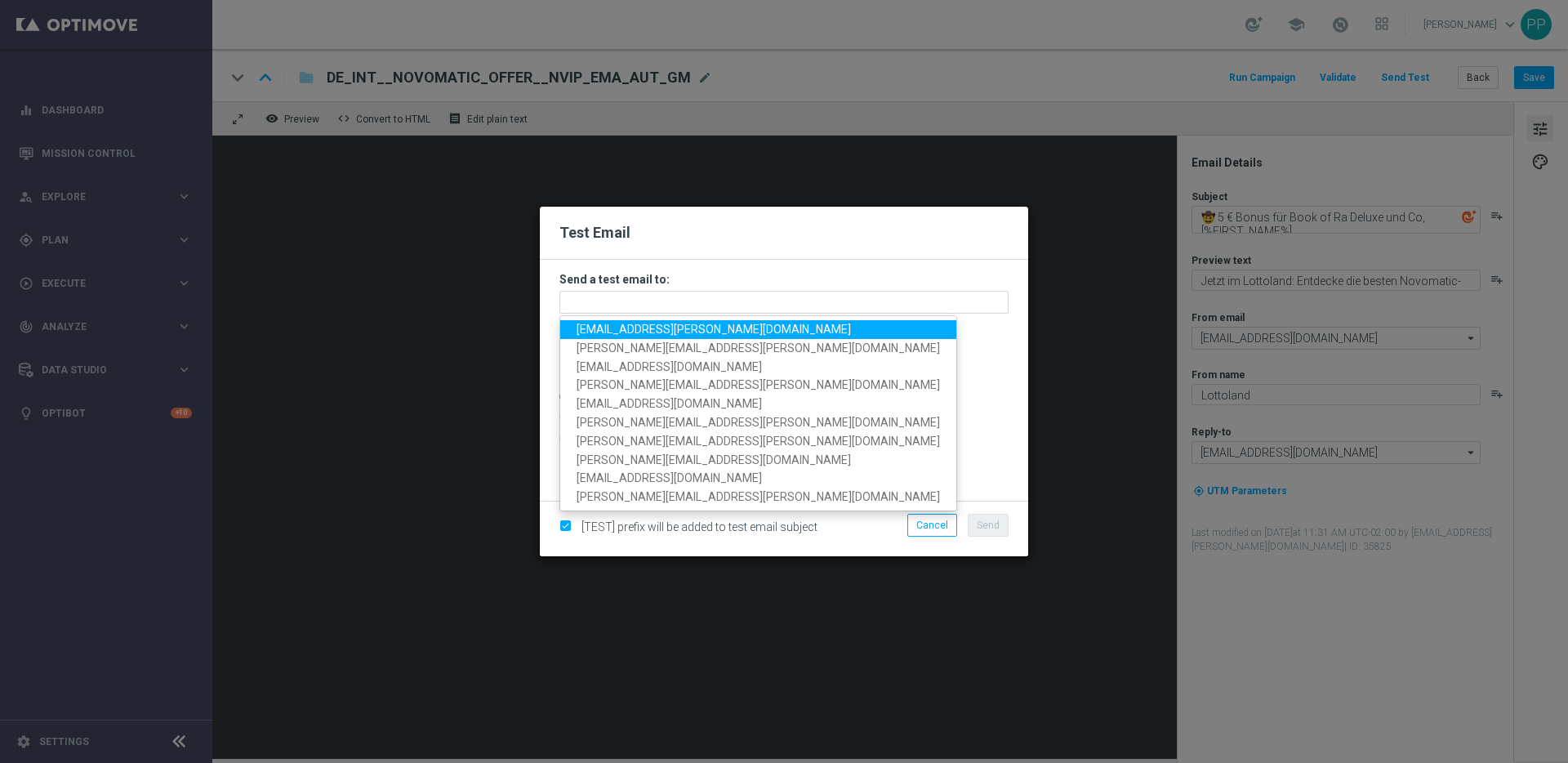
click at [632, 326] on span "[EMAIL_ADDRESS][PERSON_NAME][DOMAIN_NAME]" at bounding box center [713, 329] width 274 height 13
type input "[EMAIL_ADDRESS][PERSON_NAME][DOMAIN_NAME]"
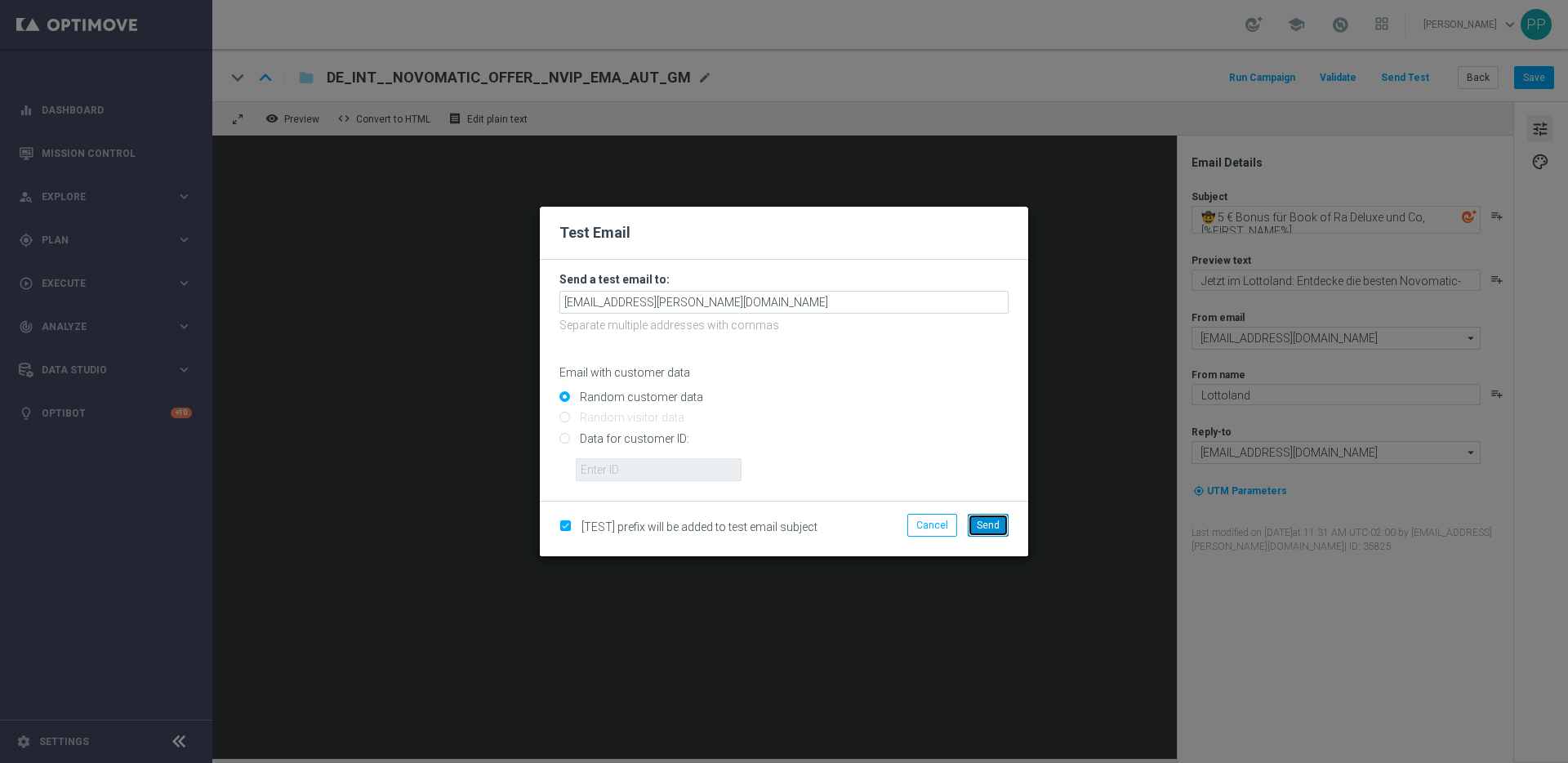
click at [991, 524] on span "Send" at bounding box center [988, 525] width 23 height 12
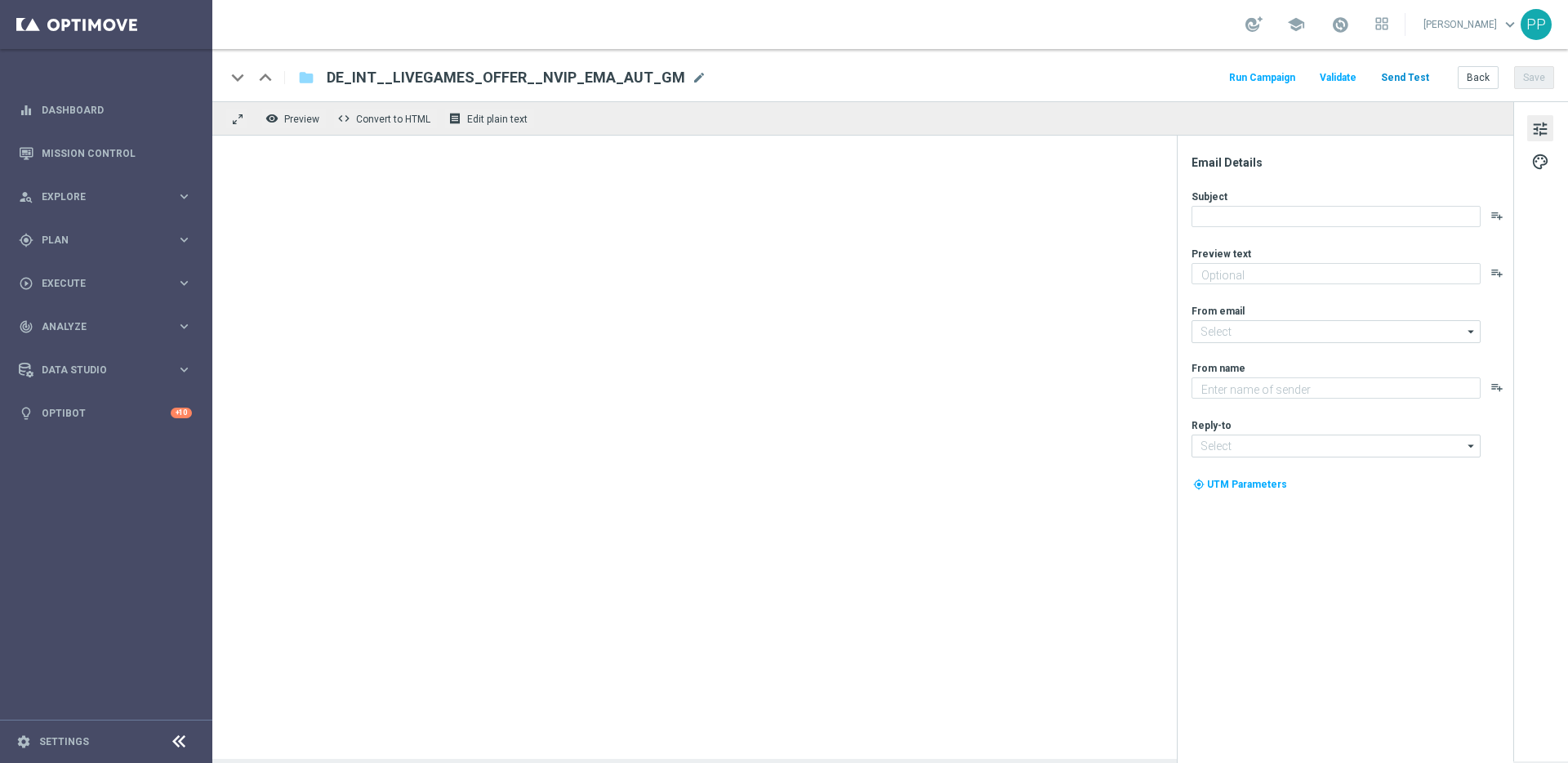
type textarea "Hier spielst du LIVE mit echten Dealern – und echten Gewinnen"
type textarea "Lottoland"
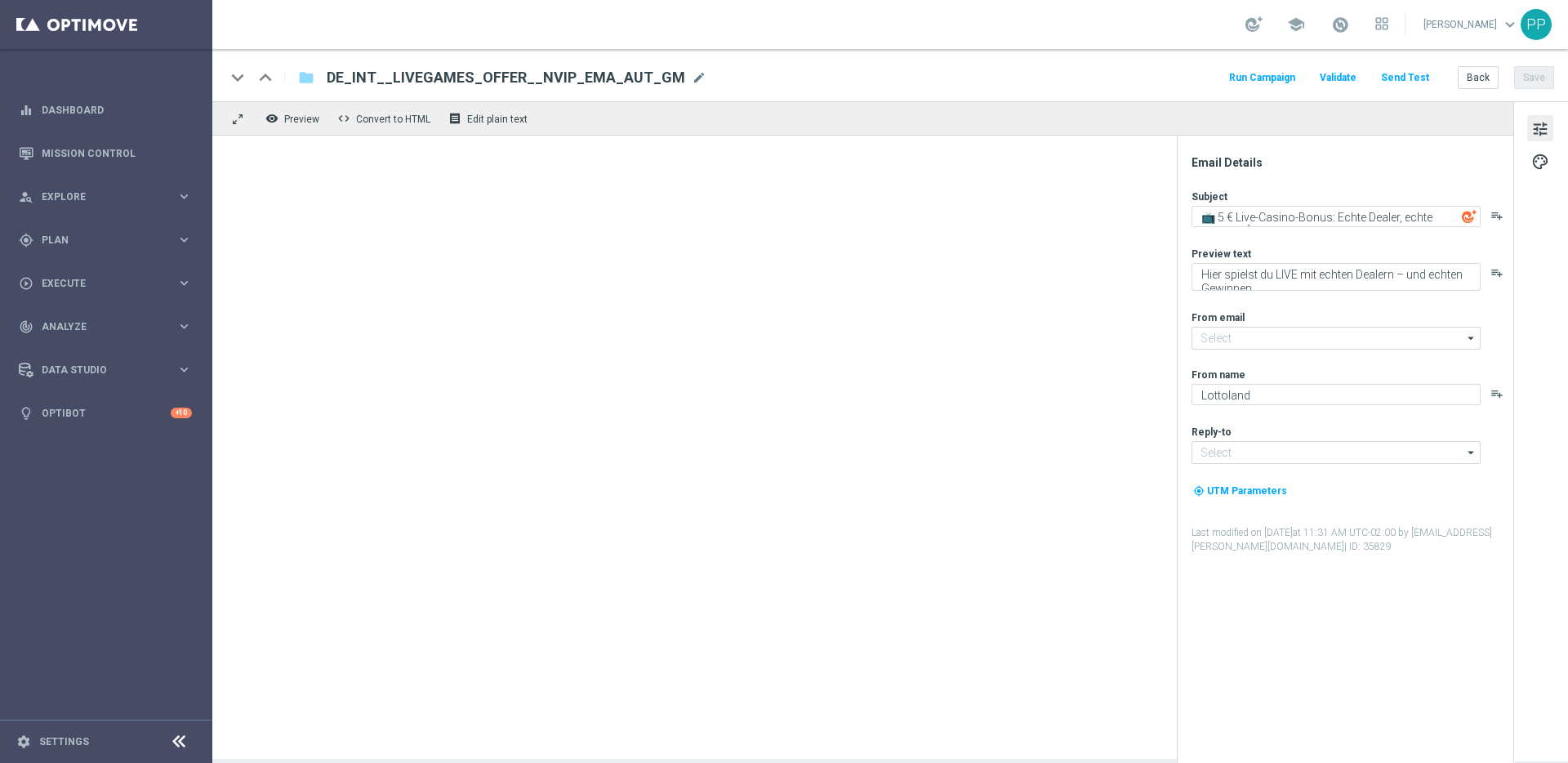
click at [1406, 82] on button "Send Test" at bounding box center [1404, 78] width 53 height 22
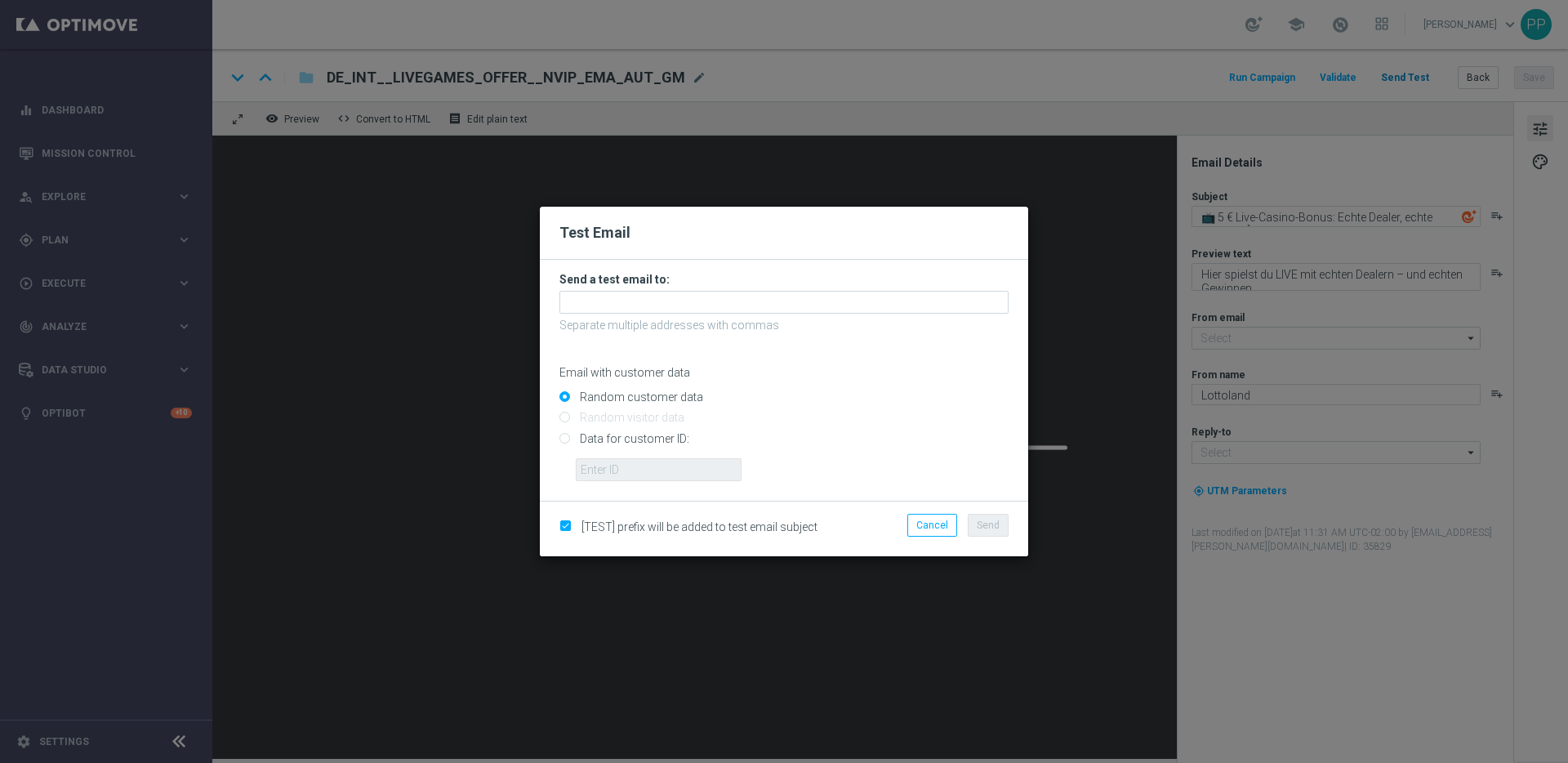
type input "[EMAIL_ADDRESS][DOMAIN_NAME]"
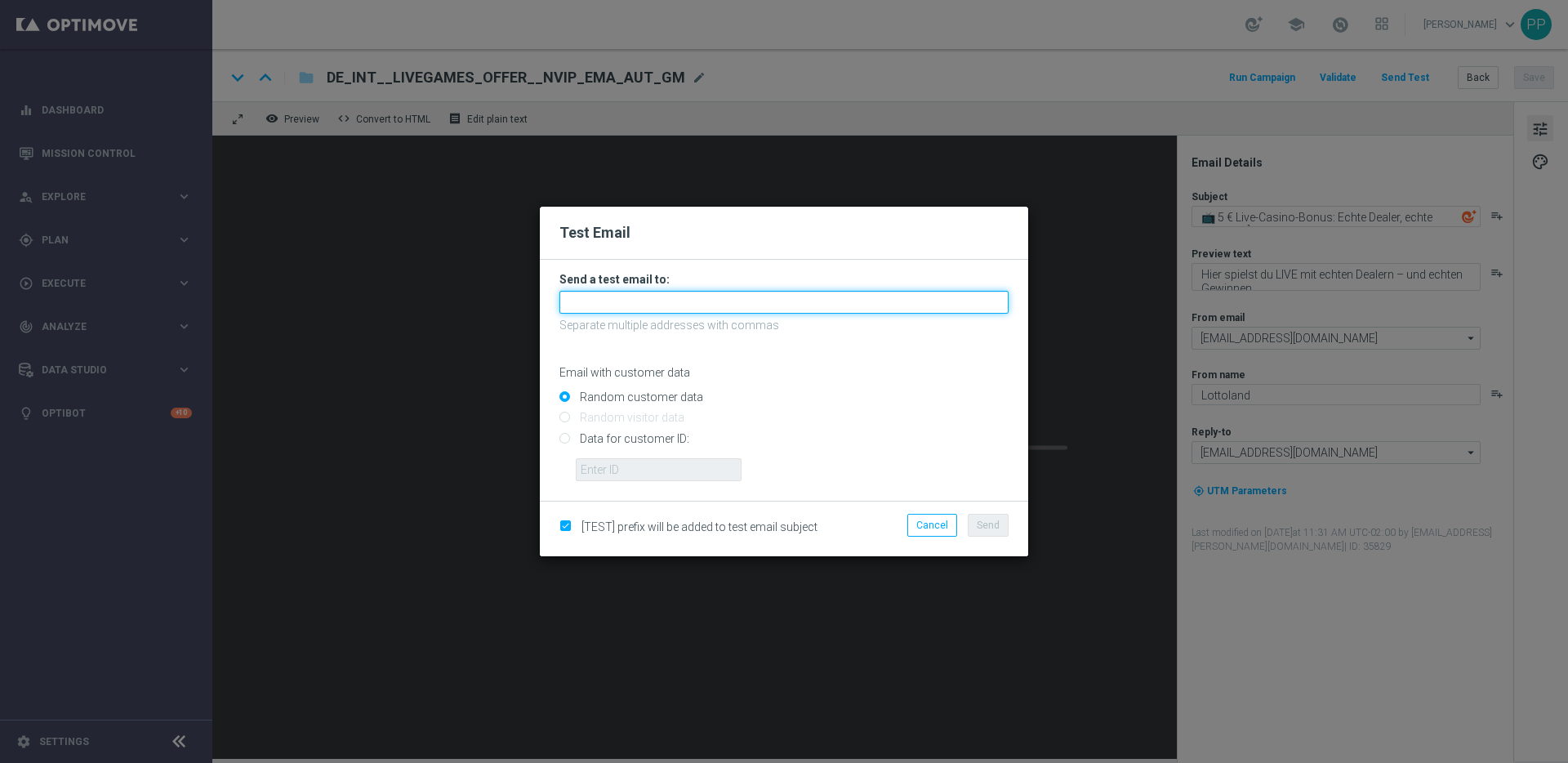
click at [672, 300] on input "text" at bounding box center [783, 301] width 449 height 23
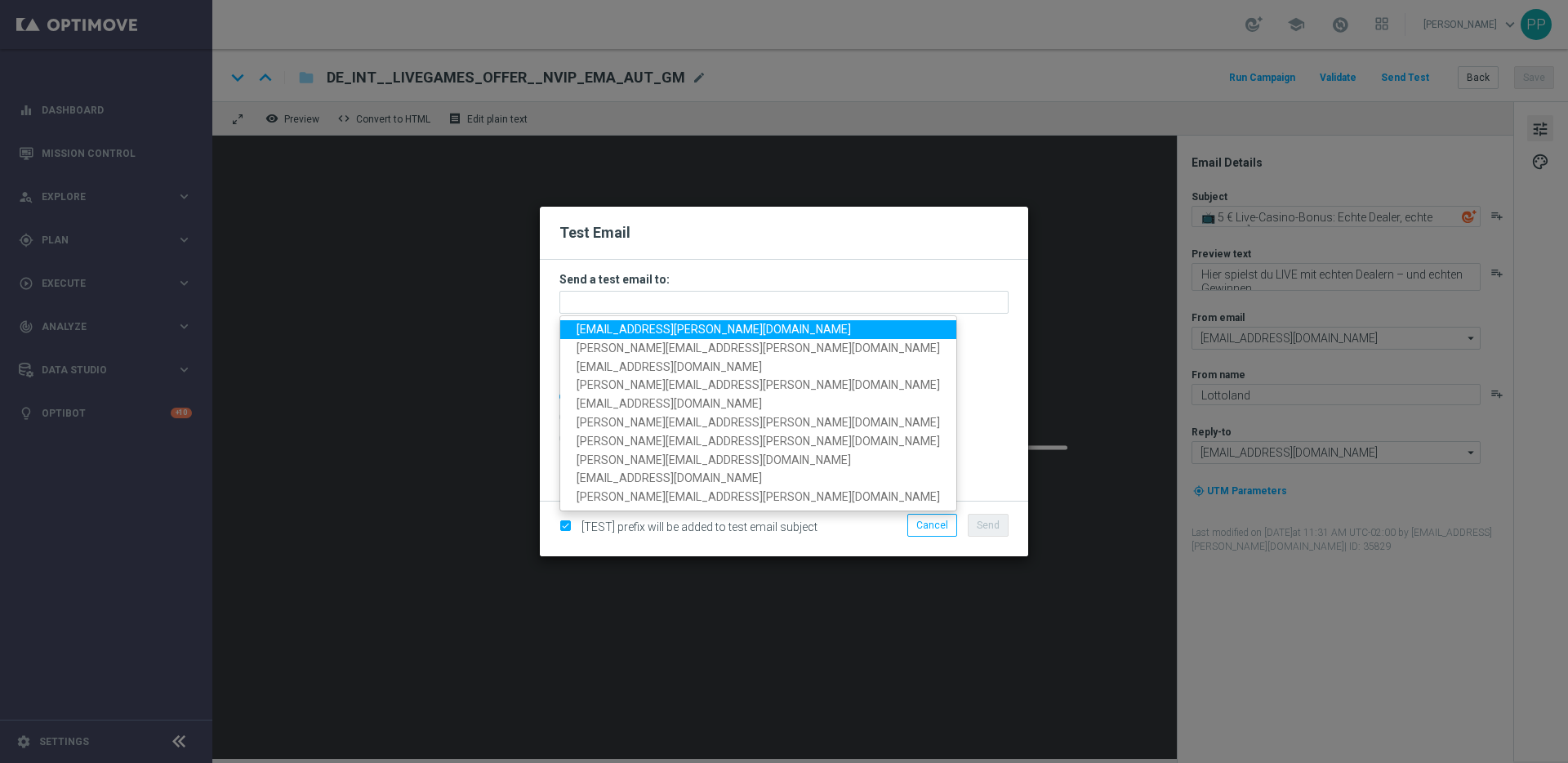
click at [618, 331] on span "[EMAIL_ADDRESS][PERSON_NAME][DOMAIN_NAME]" at bounding box center [713, 329] width 274 height 13
type input "[EMAIL_ADDRESS][PERSON_NAME][DOMAIN_NAME]"
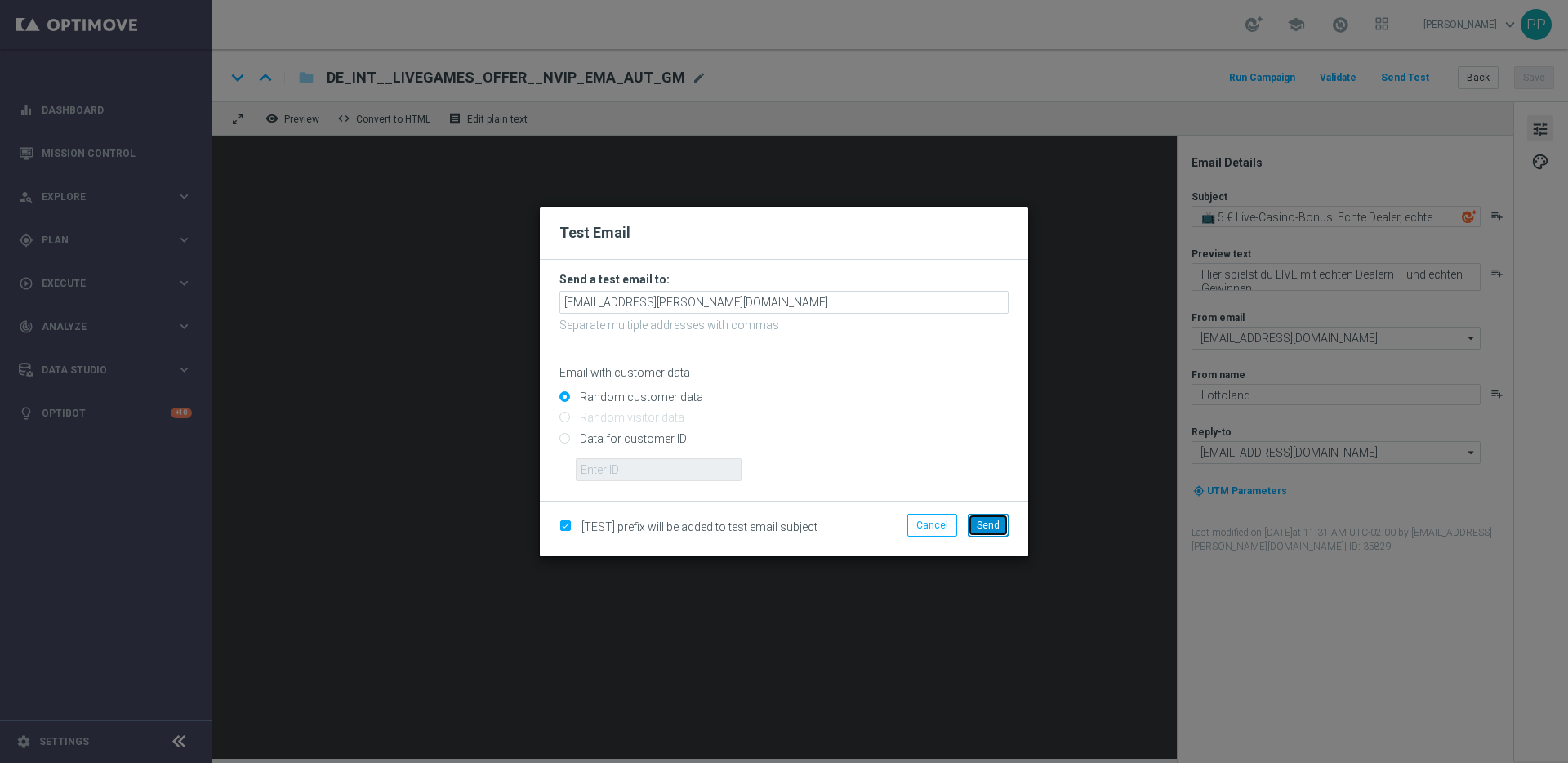
click at [990, 523] on span "Send" at bounding box center [988, 525] width 23 height 12
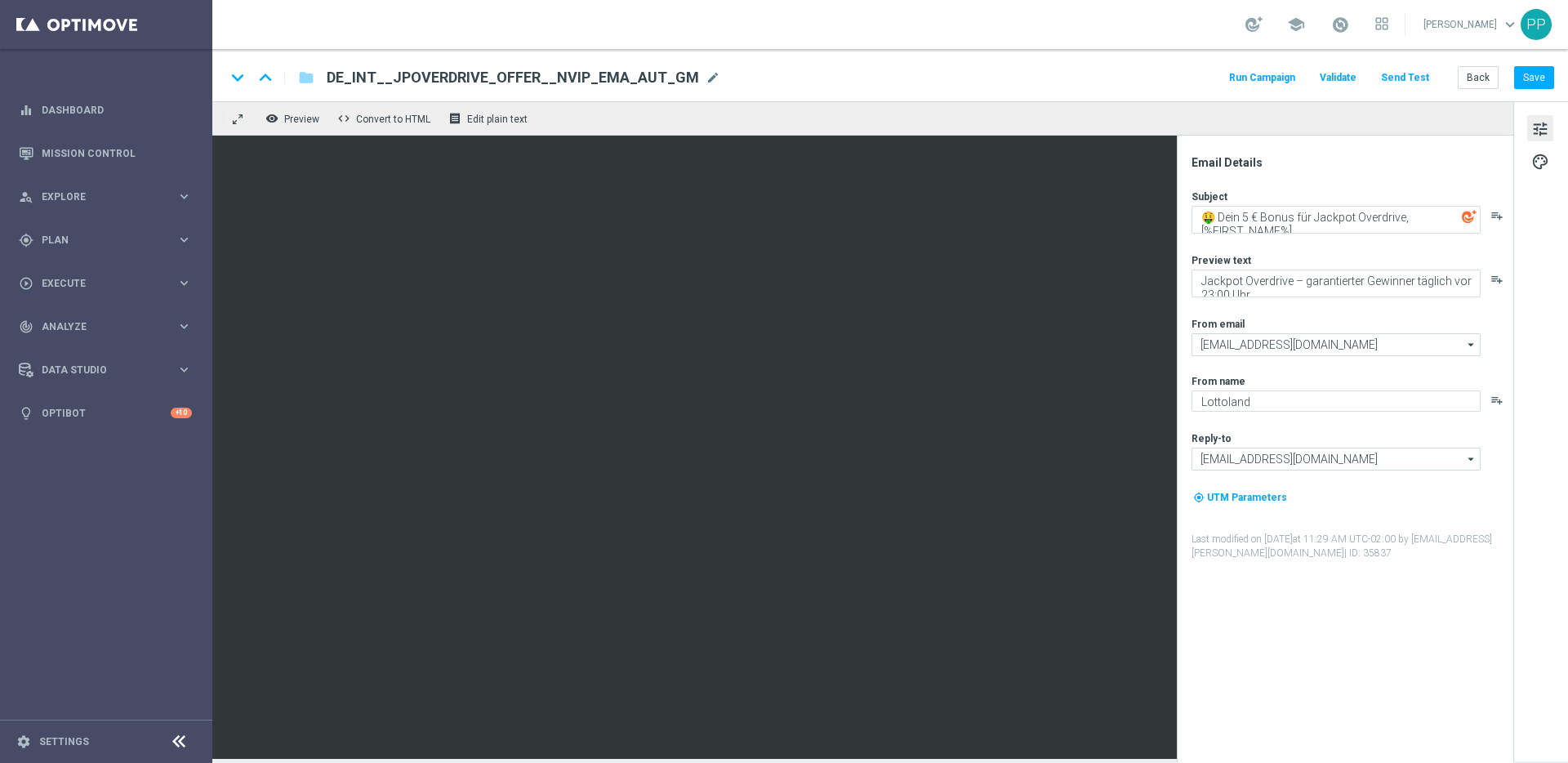
click at [1416, 76] on button "Send Test" at bounding box center [1404, 78] width 53 height 22
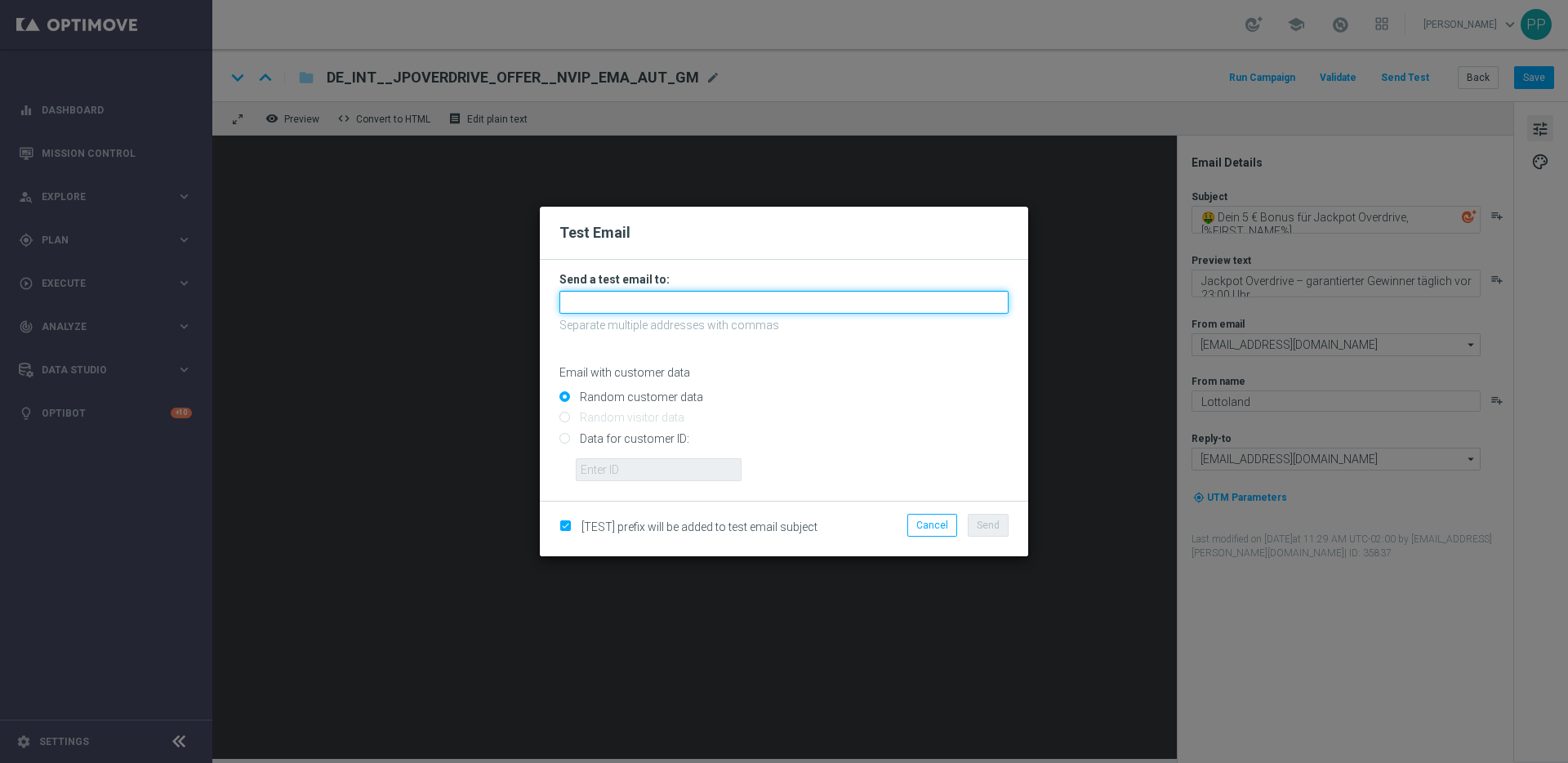
click at [628, 298] on input "text" at bounding box center [783, 301] width 449 height 23
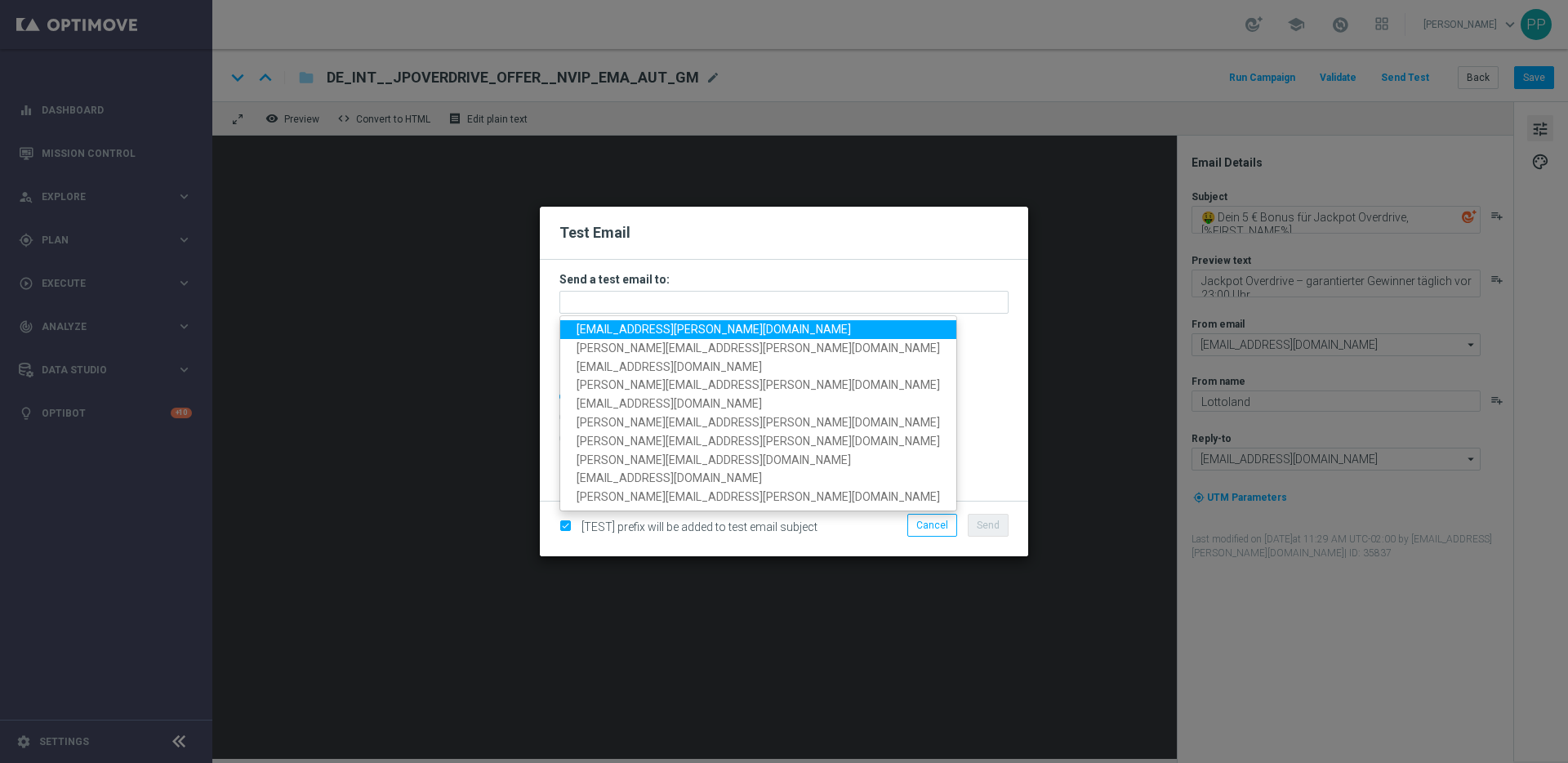
click at [608, 324] on span "[EMAIL_ADDRESS][PERSON_NAME][DOMAIN_NAME]" at bounding box center [713, 329] width 274 height 13
type input "[EMAIL_ADDRESS][PERSON_NAME][DOMAIN_NAME]"
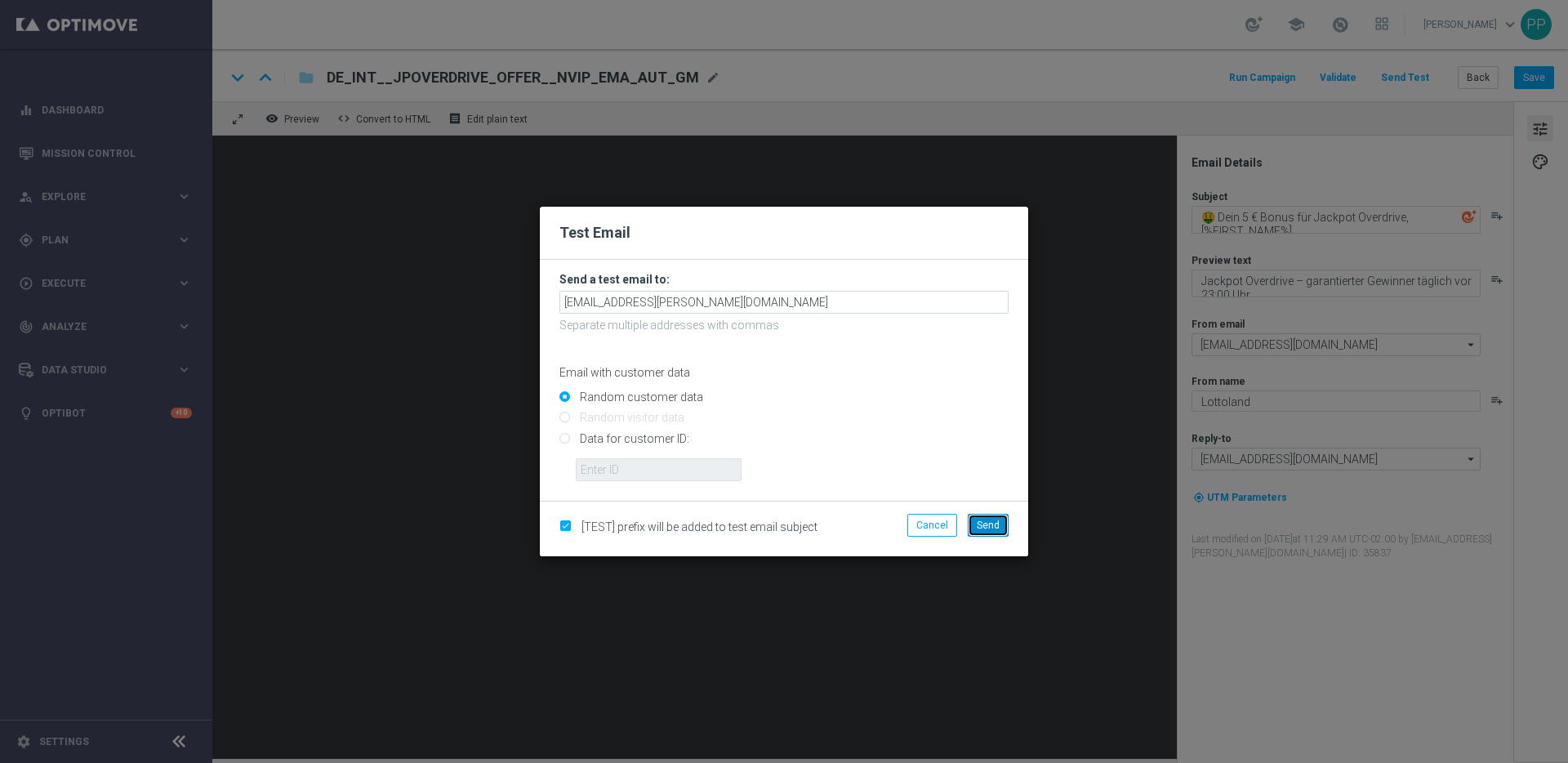
click at [987, 527] on span "Send" at bounding box center [988, 525] width 23 height 12
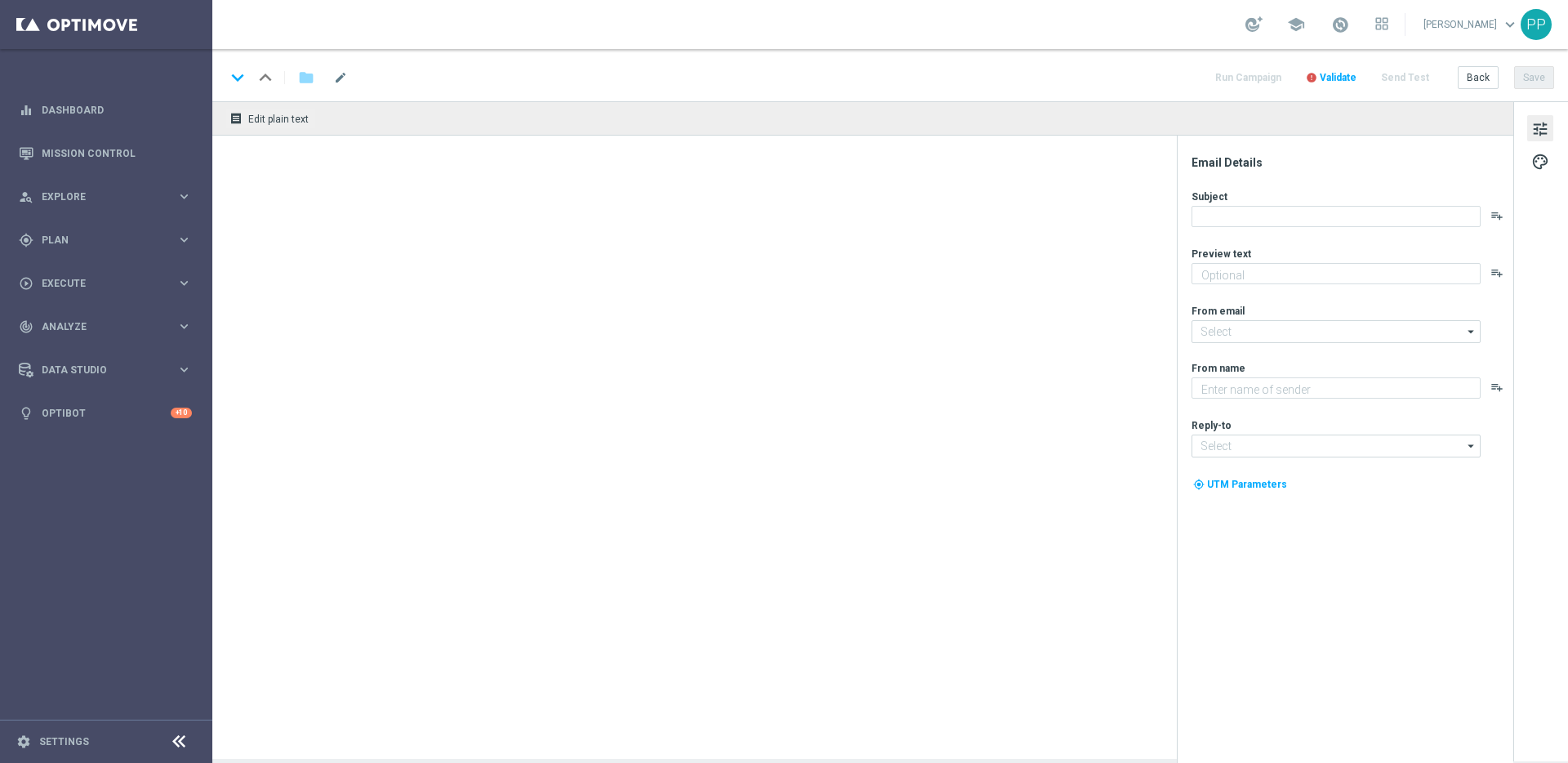
type textarea "Entdecke die neuesten Crash Games im Lottoland"
type input "[EMAIL_ADDRESS][DOMAIN_NAME]"
type textarea "Lottoland"
type input "[EMAIL_ADDRESS][DOMAIN_NAME]"
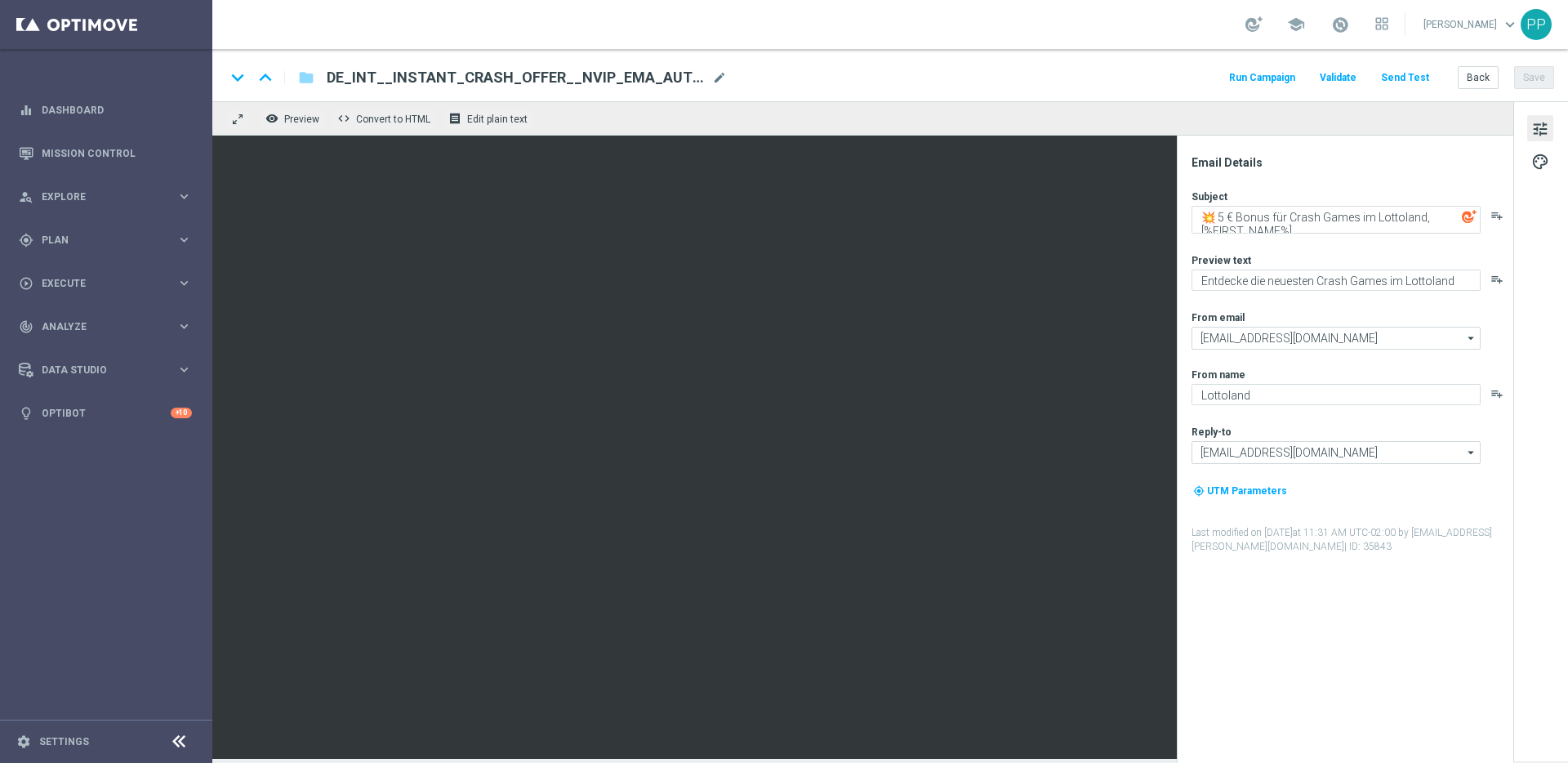
click at [1406, 78] on button "Send Test" at bounding box center [1404, 78] width 53 height 22
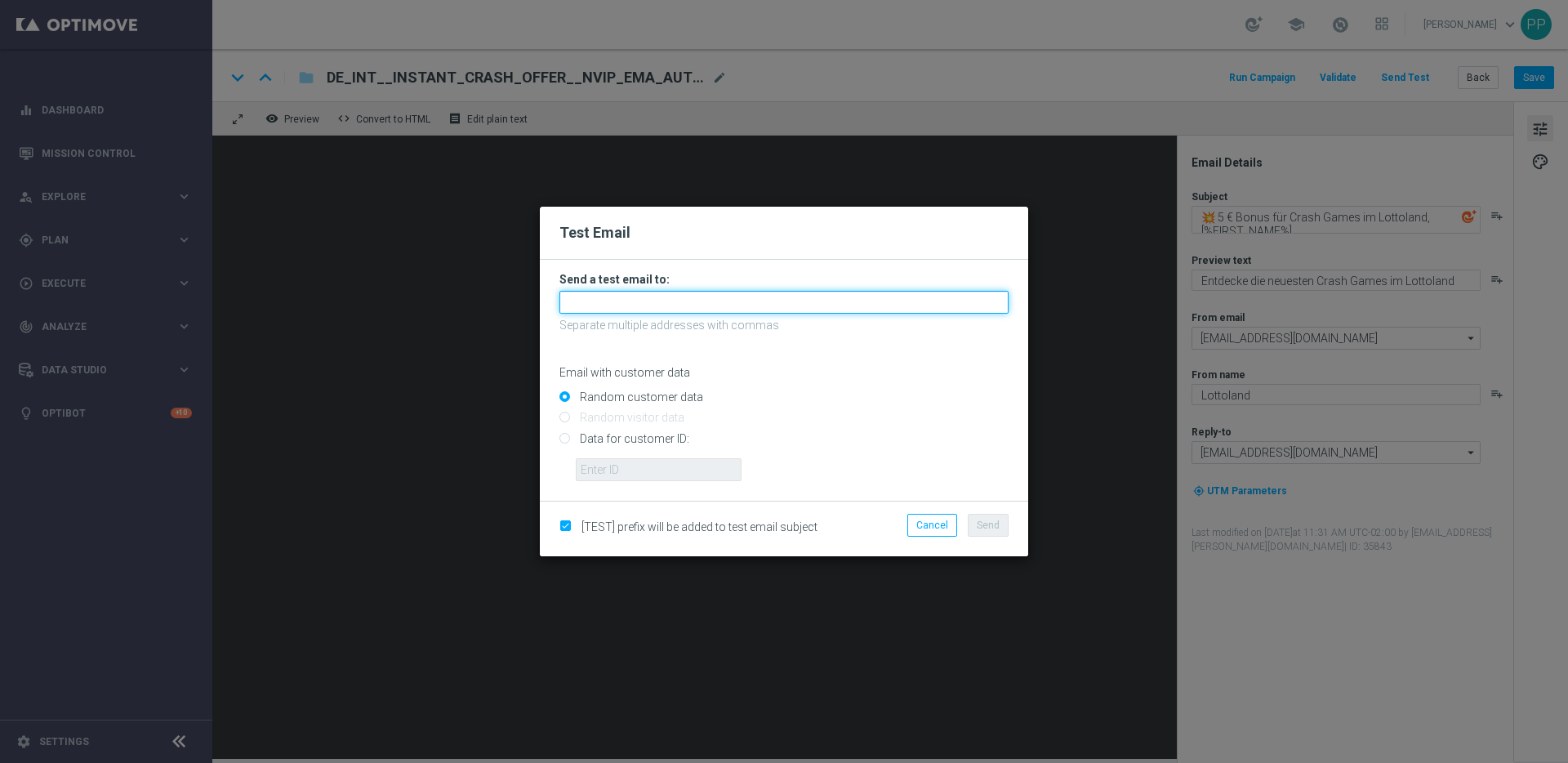
click at [642, 303] on input "text" at bounding box center [783, 301] width 449 height 23
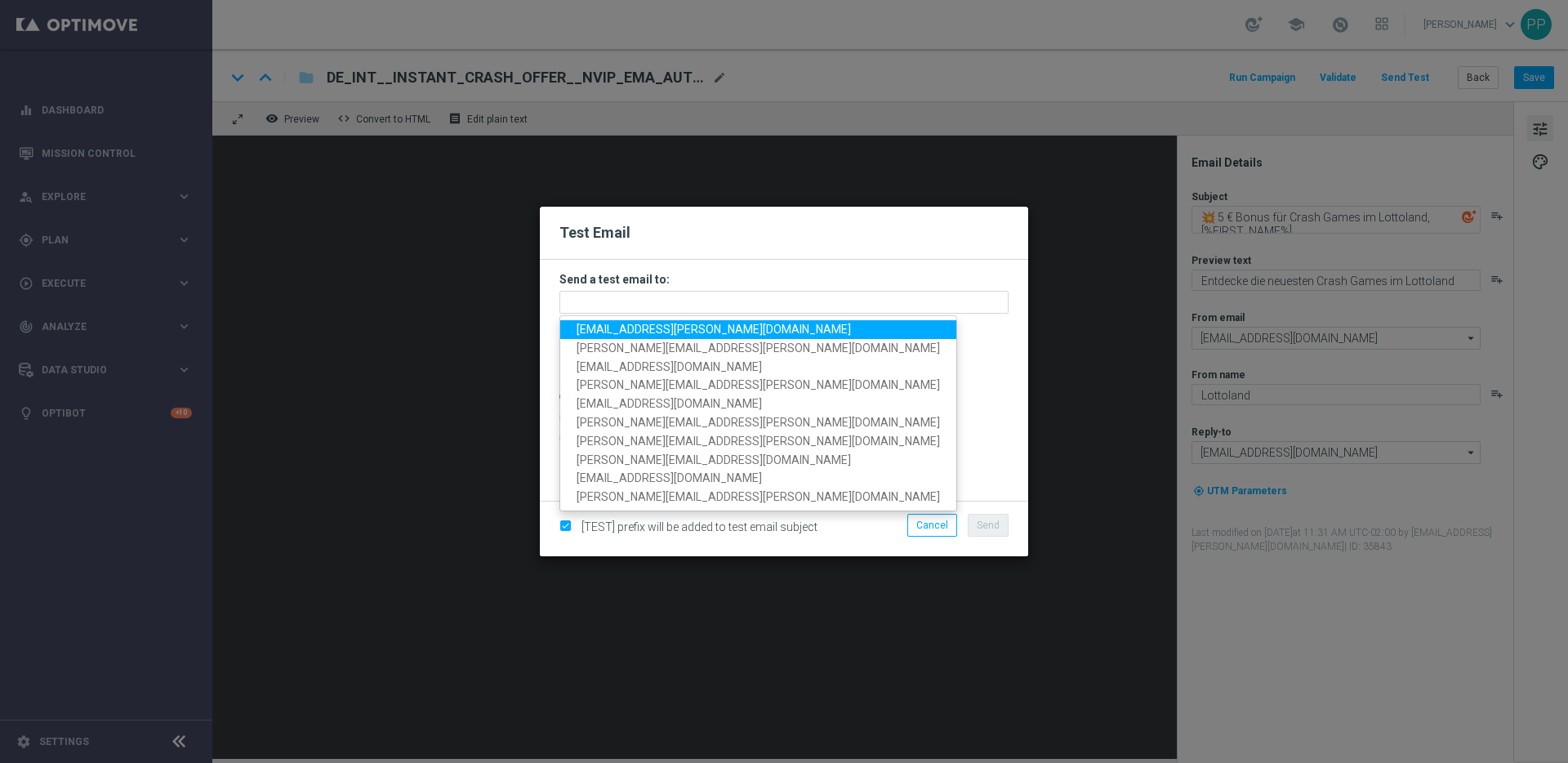
click at [616, 323] on span "[EMAIL_ADDRESS][PERSON_NAME][DOMAIN_NAME]" at bounding box center [713, 329] width 274 height 13
type input "[EMAIL_ADDRESS][PERSON_NAME][DOMAIN_NAME]"
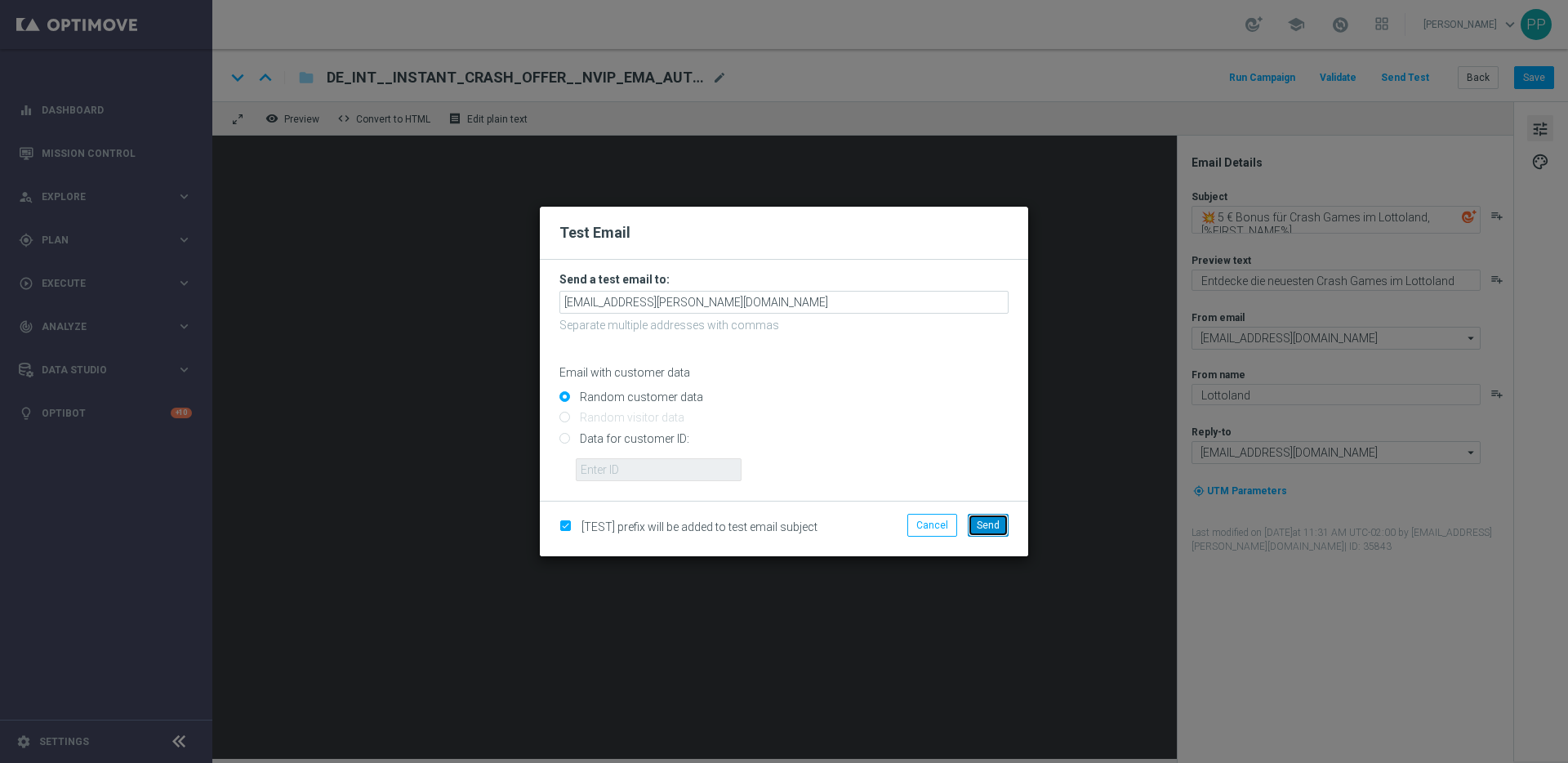
click at [997, 530] on button "Send" at bounding box center [988, 525] width 41 height 23
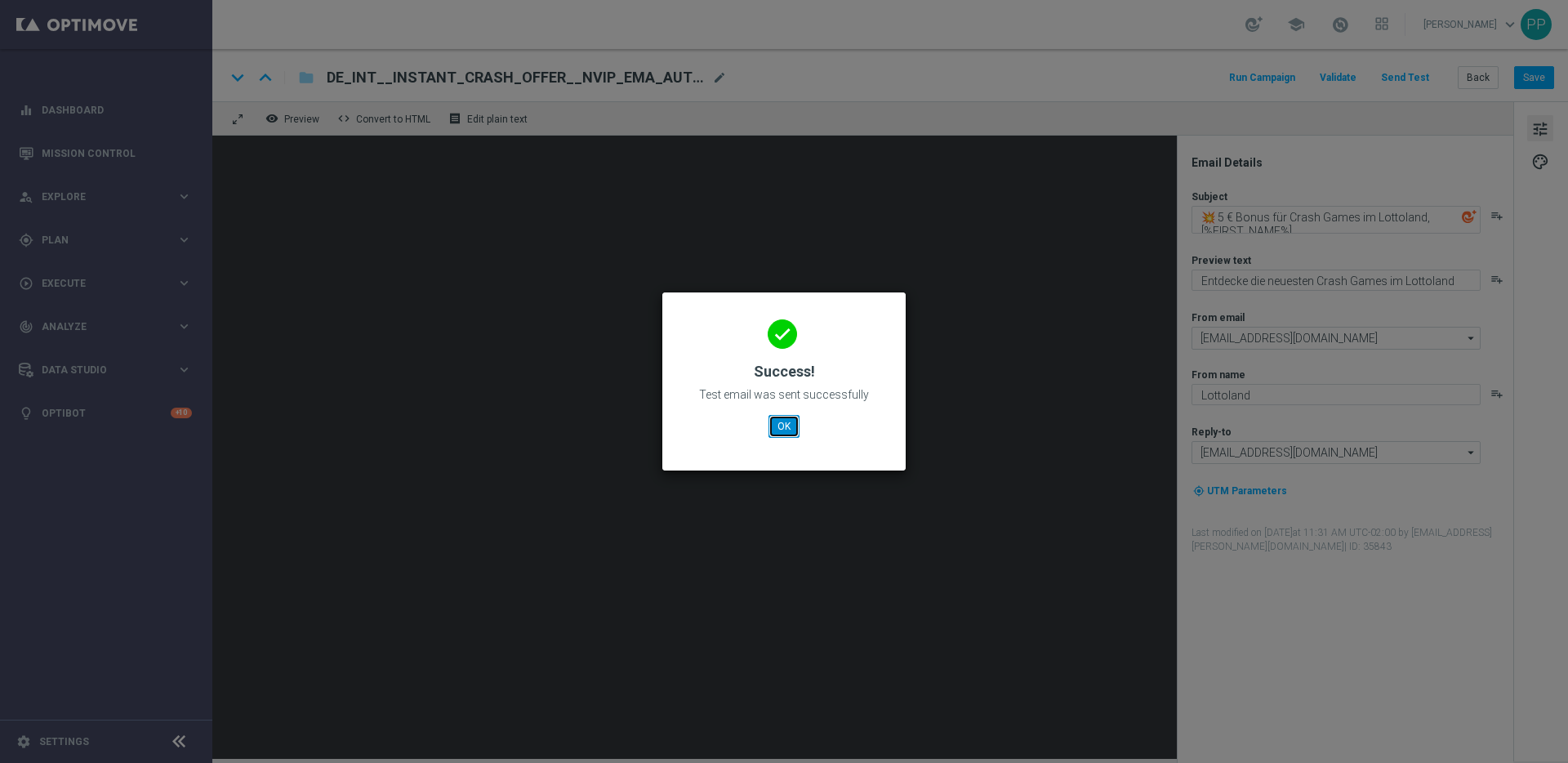
click at [781, 426] on button "OK" at bounding box center [784, 426] width 31 height 23
